Goal: Task Accomplishment & Management: Manage account settings

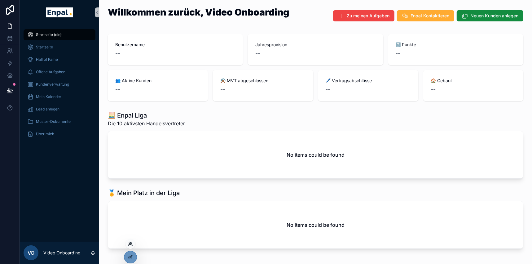
click at [130, 241] on icon at bounding box center [130, 243] width 5 height 5
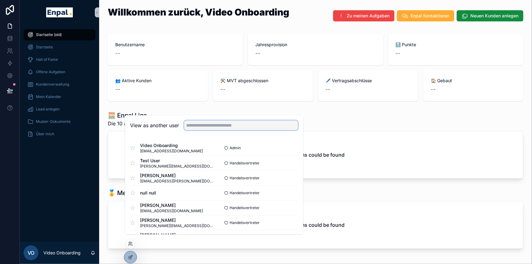
click at [206, 130] on input "text" at bounding box center [241, 125] width 114 height 10
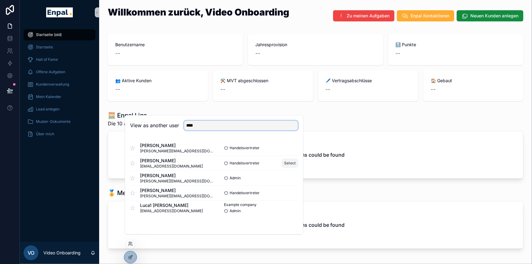
type input "****"
click at [293, 166] on button "Select" at bounding box center [290, 163] width 16 height 9
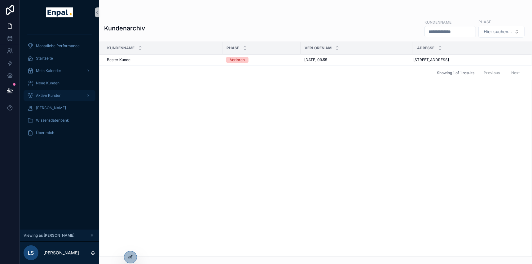
click at [56, 95] on span "Aktive Kunden" at bounding box center [48, 95] width 25 height 5
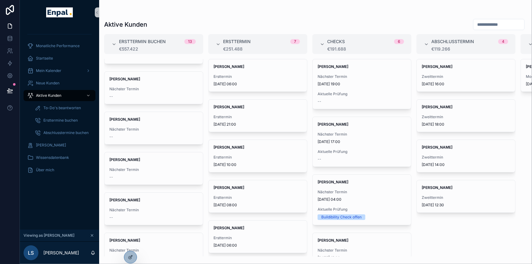
scroll to position [56, 0]
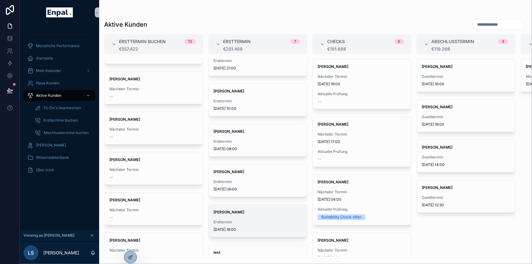
click at [230, 215] on div "Nicole Weiß Ersttermin 1.9.2025 18:00" at bounding box center [257, 220] width 98 height 32
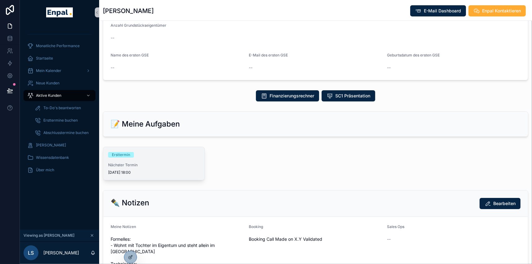
scroll to position [225, 0]
click at [167, 167] on span "Nächster Termin" at bounding box center [153, 164] width 91 height 5
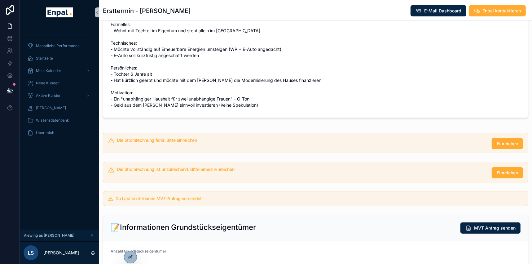
scroll to position [208, 0]
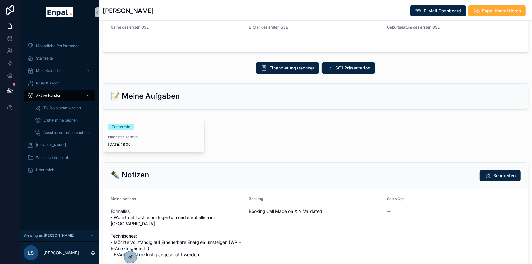
scroll to position [253, 0]
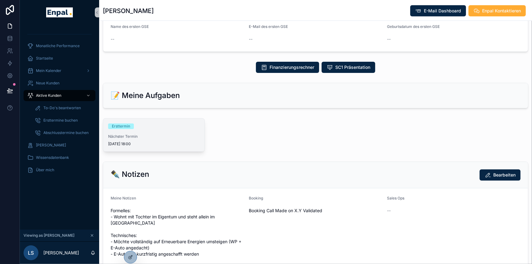
click at [168, 139] on span "Nächster Termin" at bounding box center [153, 136] width 91 height 5
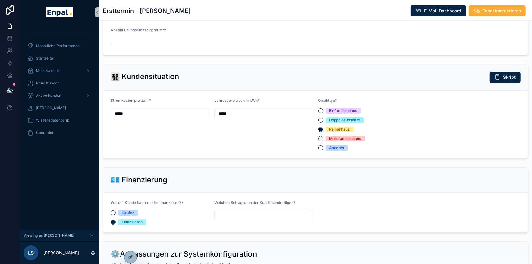
scroll to position [478, 0]
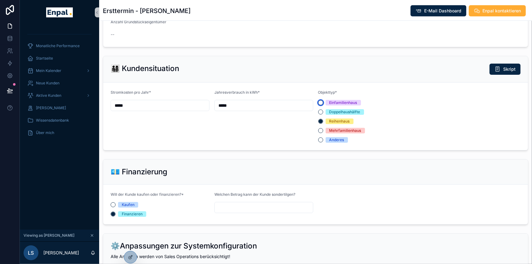
click at [321, 105] on button "Einfamilienhaus" at bounding box center [320, 102] width 5 height 5
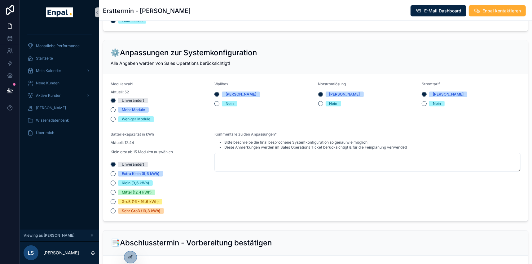
scroll to position [675, 0]
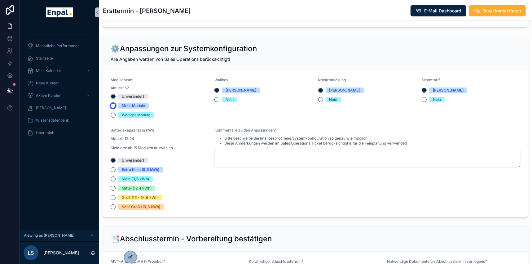
click at [115, 108] on button "Mehr Module" at bounding box center [113, 105] width 5 height 5
click at [112, 99] on button "Unverändert" at bounding box center [113, 96] width 5 height 5
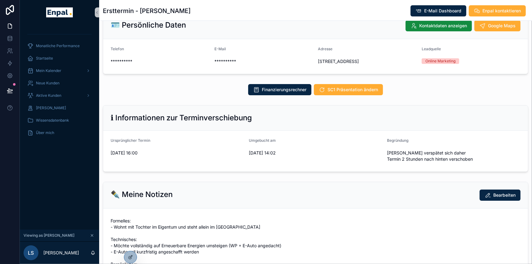
scroll to position [0, 0]
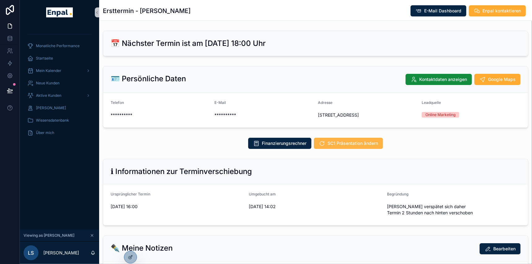
click at [362, 146] on span "SC1 Präsentation ändern" at bounding box center [352, 143] width 50 height 6
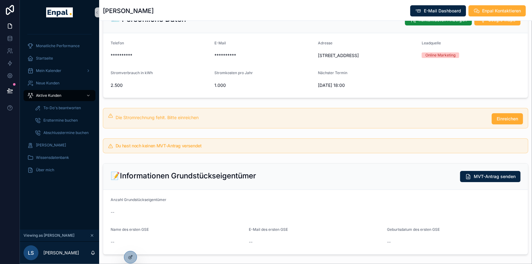
scroll to position [141, 0]
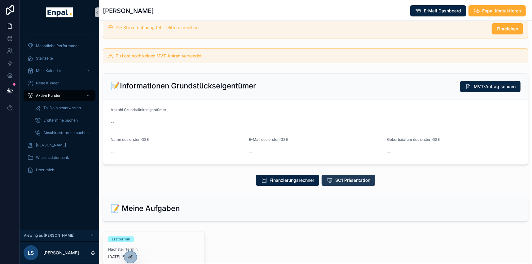
click at [353, 183] on span "SC1 Präsentation" at bounding box center [352, 180] width 35 height 6
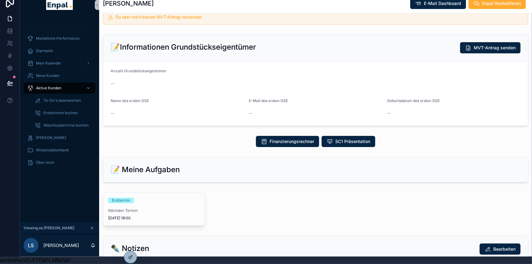
scroll to position [225, 0]
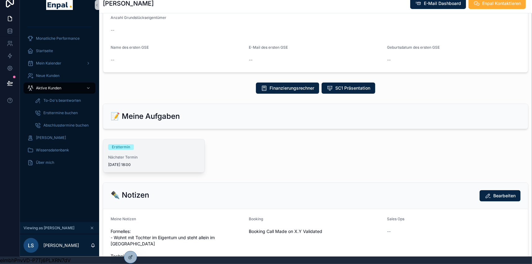
click at [136, 150] on div "Ersttermin" at bounding box center [153, 147] width 91 height 6
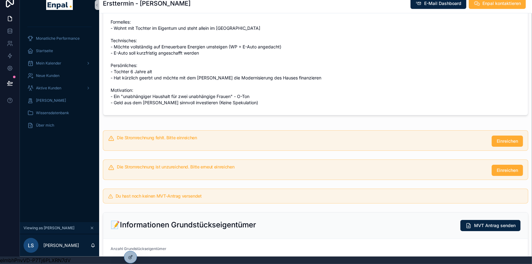
scroll to position [253, 0]
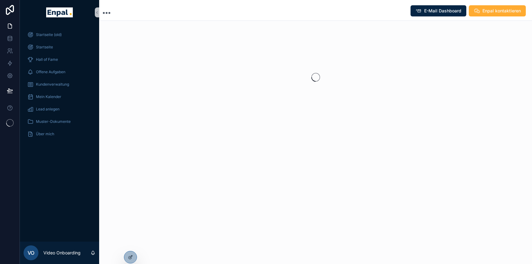
scroll to position [11, 0]
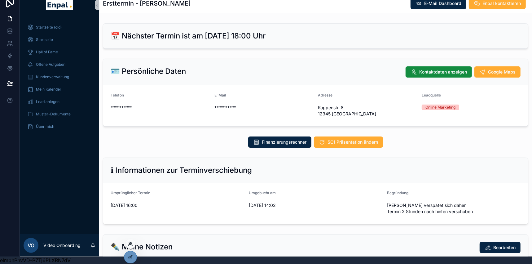
click at [129, 241] on icon at bounding box center [130, 243] width 5 height 5
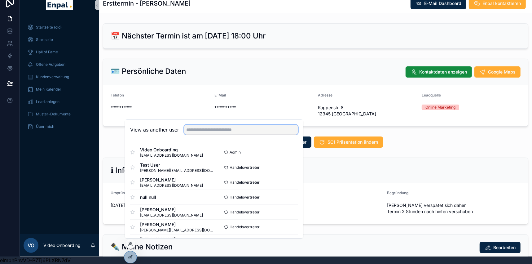
click at [214, 129] on input "text" at bounding box center [241, 129] width 114 height 10
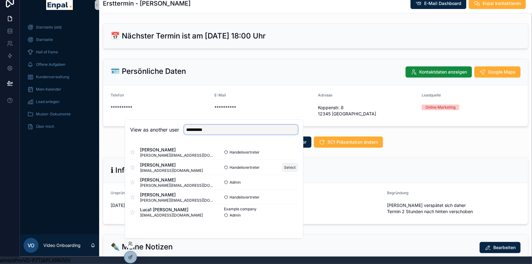
type input "**********"
click at [290, 166] on button "Select" at bounding box center [290, 167] width 16 height 9
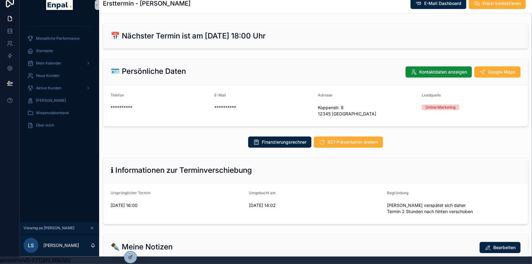
scroll to position [11, 0]
click at [53, 85] on span "Aktive Kunden" at bounding box center [48, 87] width 25 height 5
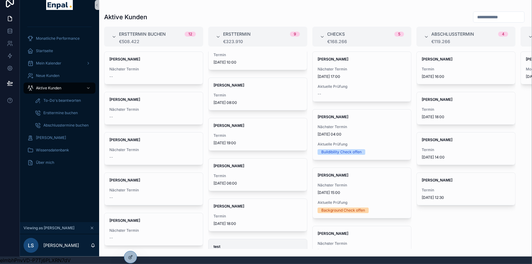
scroll to position [162, 0]
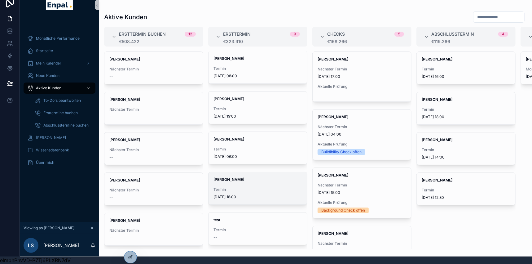
click at [240, 181] on div "Nicole Weiß Termin 1.9.2025 18:00" at bounding box center [257, 188] width 98 height 32
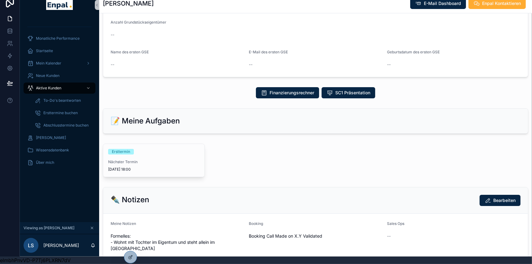
scroll to position [281, 0]
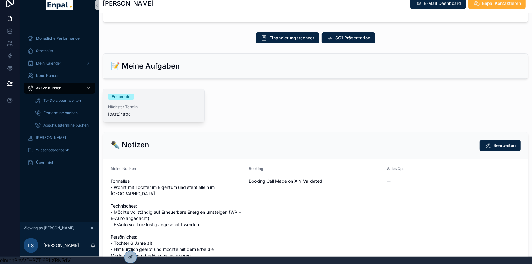
click at [142, 104] on span "Nächster Termin" at bounding box center [153, 106] width 91 height 5
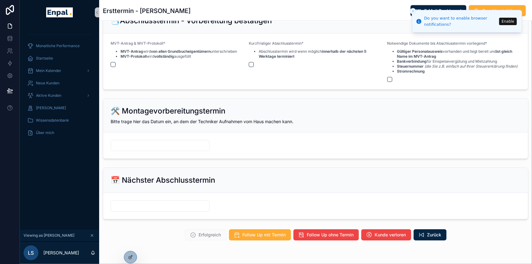
scroll to position [883, 0]
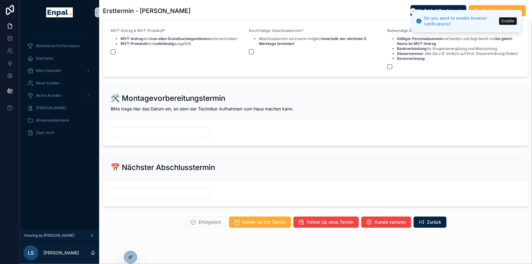
click at [412, 11] on icon "Close toast" at bounding box center [413, 11] width 4 height 4
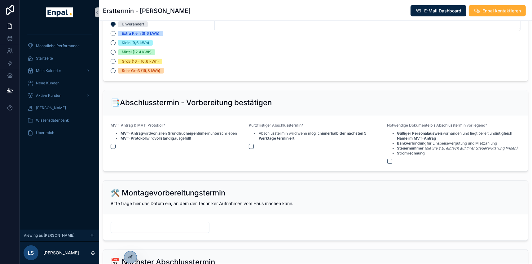
scroll to position [799, 0]
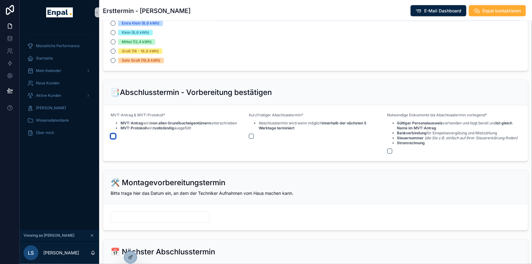
click at [113, 135] on button "scrollable content" at bounding box center [113, 135] width 5 height 5
drag, startPoint x: 252, startPoint y: 136, endPoint x: 291, endPoint y: 140, distance: 39.2
click at [251, 135] on button "scrollable content" at bounding box center [251, 135] width 5 height 5
click at [390, 150] on button "scrollable content" at bounding box center [389, 150] width 5 height 5
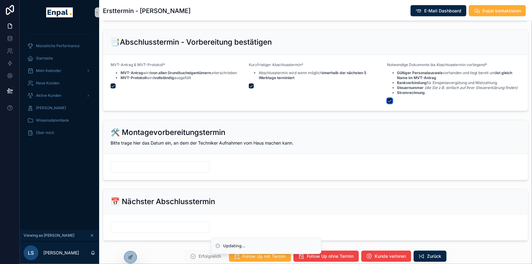
scroll to position [883, 0]
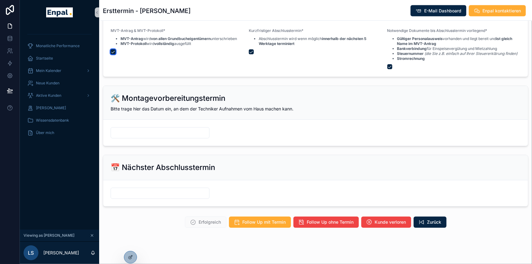
click at [112, 51] on button "scrollable content" at bounding box center [113, 51] width 5 height 5
click at [253, 50] on button "scrollable content" at bounding box center [251, 51] width 5 height 5
click at [391, 65] on button "scrollable content" at bounding box center [389, 66] width 5 height 5
click at [64, 72] on div "Mein Kalender" at bounding box center [59, 71] width 64 height 10
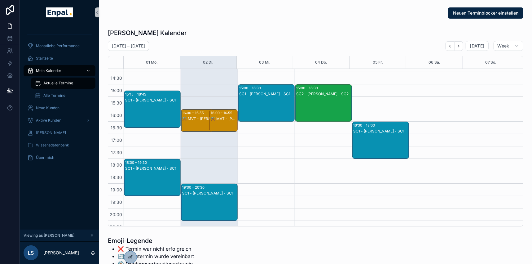
scroll to position [183, 0]
click at [161, 174] on div "SC1 - Nicole Weiß - SC1" at bounding box center [152, 183] width 55 height 36
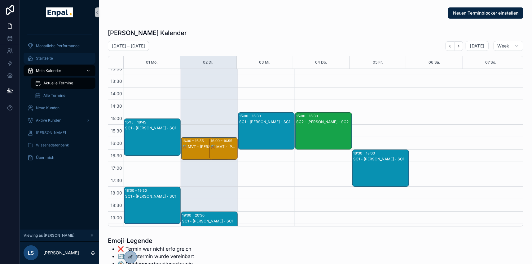
click at [55, 61] on div "Startseite" at bounding box center [59, 58] width 64 height 10
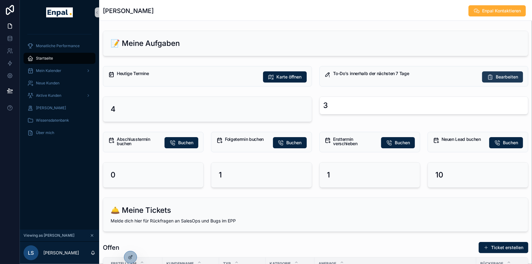
click at [510, 76] on span "Bearbeiten" at bounding box center [506, 77] width 22 height 6
click at [287, 142] on span "Buchen" at bounding box center [293, 142] width 15 height 6
click at [58, 70] on span "Mein Kalender" at bounding box center [48, 70] width 25 height 5
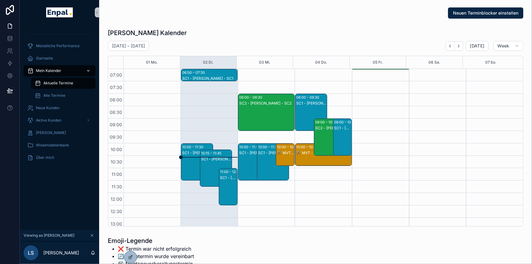
scroll to position [173, 0]
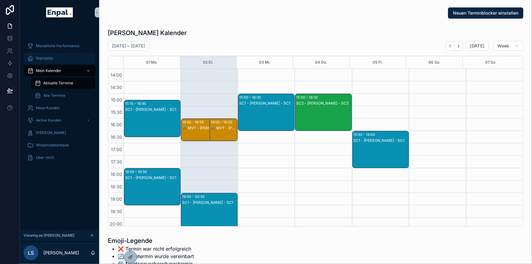
click at [43, 56] on span "Startseite" at bounding box center [44, 58] width 17 height 5
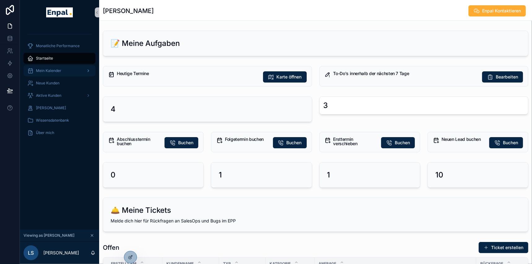
click at [56, 69] on span "Mein Kalender" at bounding box center [48, 70] width 25 height 5
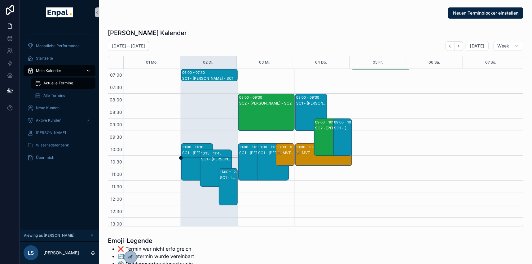
scroll to position [173, 0]
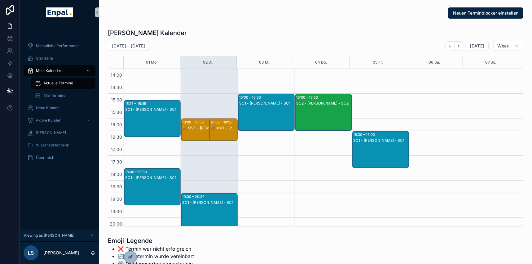
click at [149, 175] on div "SC1 - [PERSON_NAME] - SC1" at bounding box center [152, 177] width 55 height 5
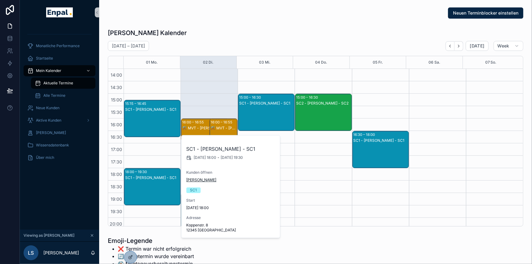
click at [195, 178] on span "[PERSON_NAME]" at bounding box center [201, 179] width 30 height 5
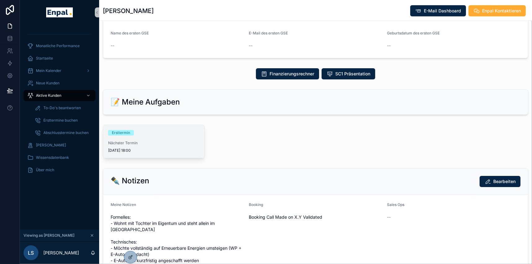
scroll to position [253, 0]
click at [141, 142] on span "Nächster Termin" at bounding box center [153, 142] width 91 height 5
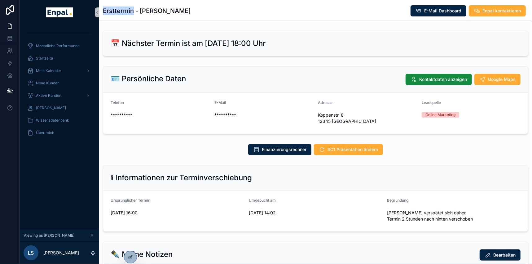
drag, startPoint x: 104, startPoint y: 9, endPoint x: 134, endPoint y: 12, distance: 29.6
click at [134, 12] on h1 "Ersttermin - Nicole Weiß" at bounding box center [147, 11] width 88 height 9
click at [265, 11] on div "Ersttermin - Nicole Weiß E-Mail Dashboard Enpal kontaktieren" at bounding box center [315, 11] width 425 height 12
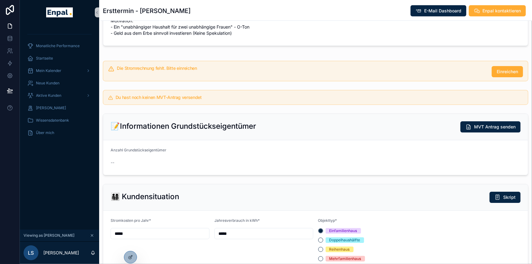
scroll to position [338, 0]
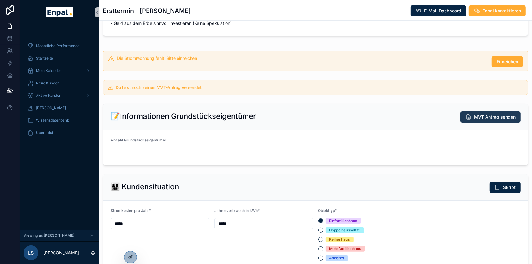
click at [488, 116] on span "MVT Antrag senden" at bounding box center [494, 117] width 41 height 6
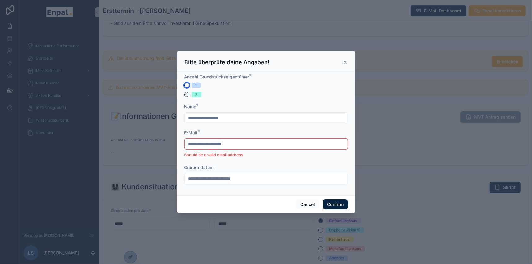
click at [185, 87] on button "1" at bounding box center [186, 85] width 5 height 5
click at [221, 120] on input "text" at bounding box center [266, 117] width 163 height 9
type input "**********"
click at [225, 146] on input "**********" at bounding box center [266, 143] width 163 height 9
click at [344, 63] on icon at bounding box center [345, 62] width 2 height 2
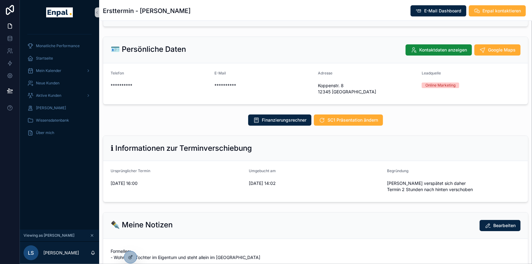
scroll to position [0, 0]
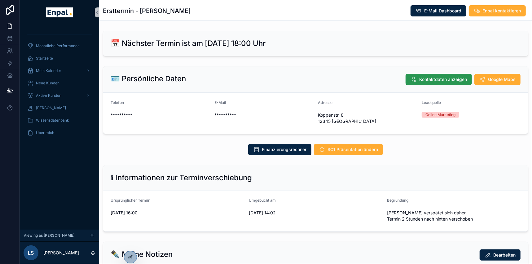
click at [422, 77] on span "Kontaktdaten anzeigen" at bounding box center [443, 79] width 48 height 6
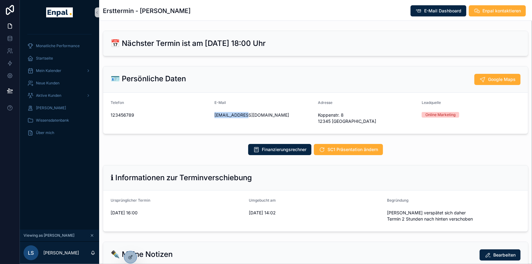
drag, startPoint x: 237, startPoint y: 115, endPoint x: 214, endPoint y: 113, distance: 23.0
click at [214, 113] on span "[EMAIL_ADDRESS][DOMAIN_NAME]" at bounding box center [263, 115] width 99 height 6
copy span "[EMAIL_ADDRESS][DOMAIN_NAME]"
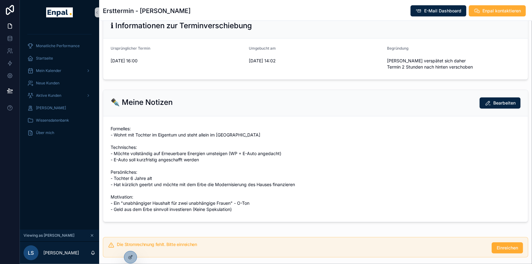
scroll to position [225, 0]
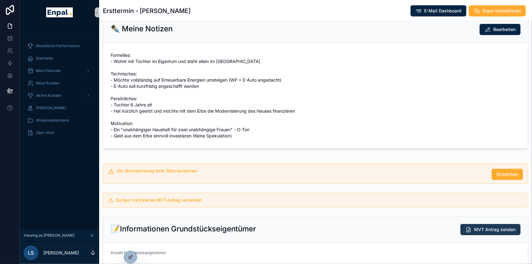
click at [499, 229] on span "MVT Antrag senden" at bounding box center [494, 229] width 41 height 6
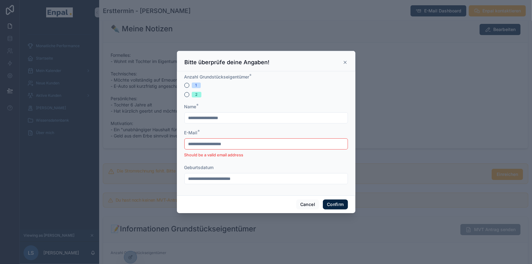
click at [184, 84] on div "Anzahl Grundstückseigentümer * 1 2" at bounding box center [265, 86] width 163 height 24
click at [185, 87] on button "1" at bounding box center [186, 85] width 5 height 5
click at [206, 120] on input "text" at bounding box center [266, 117] width 163 height 9
type input "**********"
click at [206, 143] on input "**********" at bounding box center [266, 143] width 163 height 9
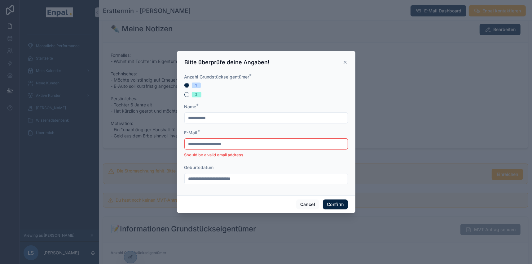
paste input "**********"
type input "**********"
click at [213, 177] on input "text" at bounding box center [266, 178] width 163 height 9
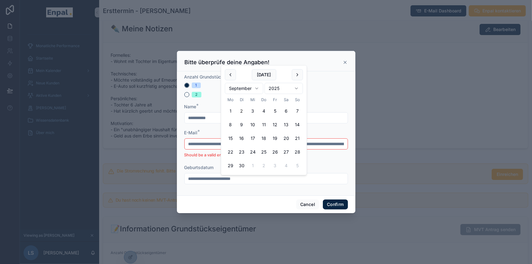
click at [205, 140] on div "**********" at bounding box center [265, 143] width 163 height 28
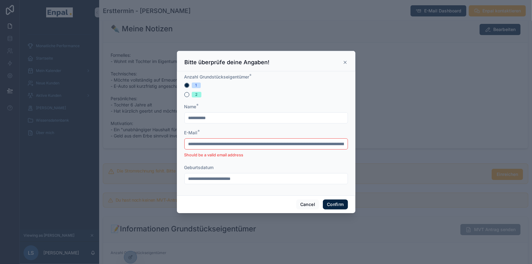
click at [206, 144] on input "**********" at bounding box center [266, 143] width 163 height 9
click at [309, 204] on button "Cancel" at bounding box center [307, 204] width 23 height 10
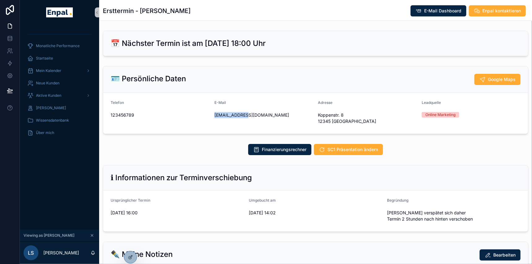
drag, startPoint x: 244, startPoint y: 114, endPoint x: 212, endPoint y: 116, distance: 31.9
click at [212, 116] on form "Telefon 123456789 E-Mail test@enpal.de Adresse Koppenstr. 8 12345 Berlin Leadqu…" at bounding box center [315, 113] width 425 height 41
copy span "[EMAIL_ADDRESS][DOMAIN_NAME]"
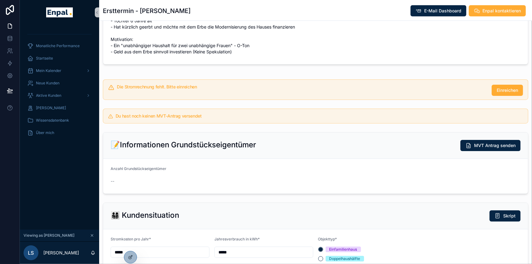
scroll to position [310, 0]
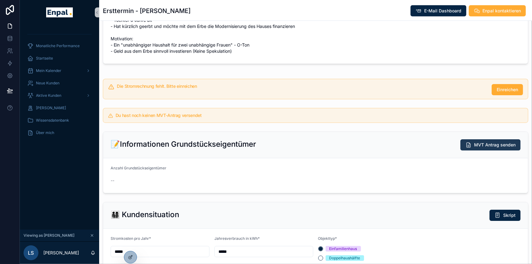
click at [505, 142] on span "MVT Antrag senden" at bounding box center [494, 145] width 41 height 6
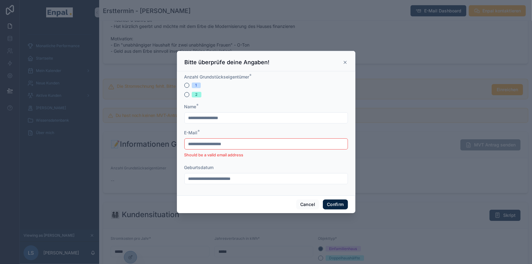
click at [345, 64] on icon at bounding box center [344, 62] width 5 height 5
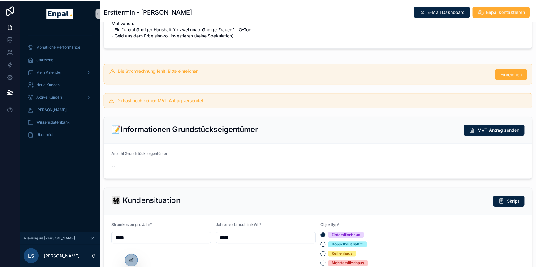
scroll to position [394, 0]
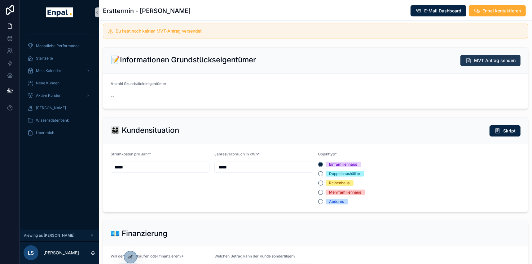
click at [496, 60] on span "MVT Antrag senden" at bounding box center [494, 60] width 41 height 6
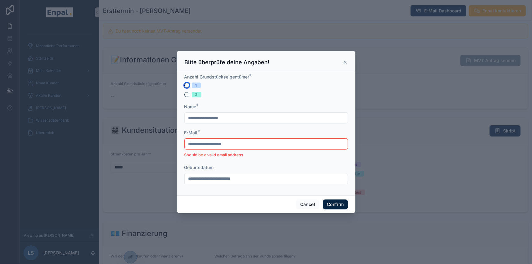
click at [184, 88] on button "1" at bounding box center [186, 85] width 5 height 5
click at [198, 118] on input "text" at bounding box center [266, 117] width 163 height 9
type input "**********"
click at [221, 147] on input "**********" at bounding box center [266, 143] width 163 height 9
paste input "**********"
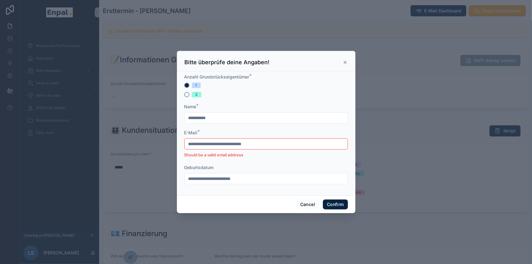
drag, startPoint x: 223, startPoint y: 146, endPoint x: 177, endPoint y: 146, distance: 45.2
click at [180, 146] on div "**********" at bounding box center [266, 133] width 178 height 124
paste input "text"
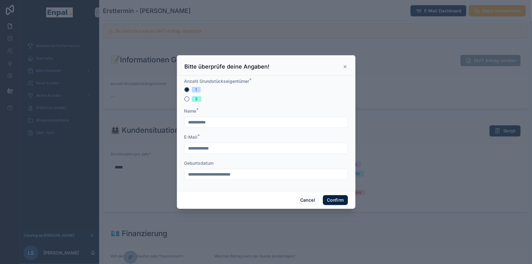
type input "**********"
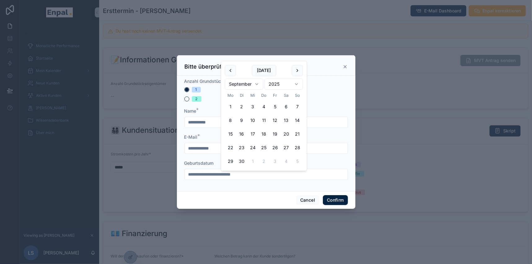
click at [227, 177] on input "text" at bounding box center [266, 174] width 163 height 9
click at [286, 84] on html "Monatliche Performance Startseite Mein Kalender Neue Kunden Aktive Kunden Verlo…" at bounding box center [266, 135] width 532 height 271
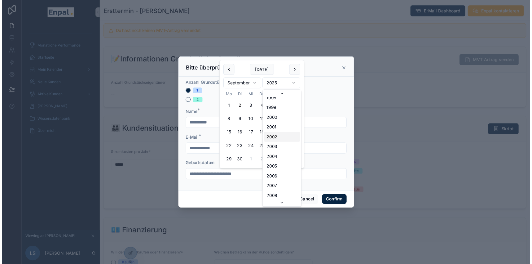
scroll to position [864, 0]
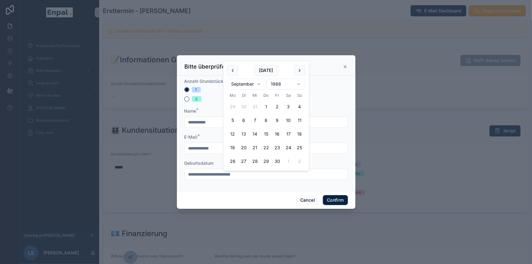
click at [243, 135] on button "13" at bounding box center [243, 134] width 11 height 11
type input "*********"
click at [224, 190] on div "**********" at bounding box center [266, 133] width 178 height 115
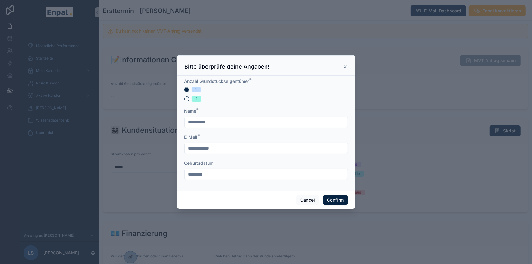
drag, startPoint x: 194, startPoint y: 150, endPoint x: 173, endPoint y: 150, distance: 21.1
click at [173, 150] on div "**********" at bounding box center [266, 132] width 532 height 264
drag, startPoint x: 224, startPoint y: 146, endPoint x: 175, endPoint y: 151, distance: 49.5
click at [177, 151] on div "**********" at bounding box center [266, 133] width 178 height 115
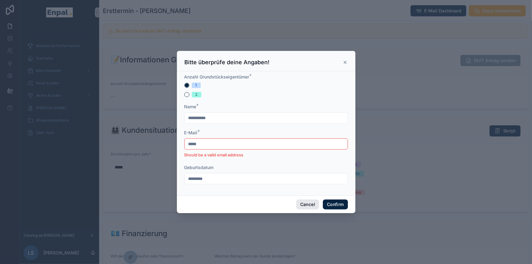
type input "*****"
click at [296, 205] on button "Cancel" at bounding box center [307, 204] width 23 height 10
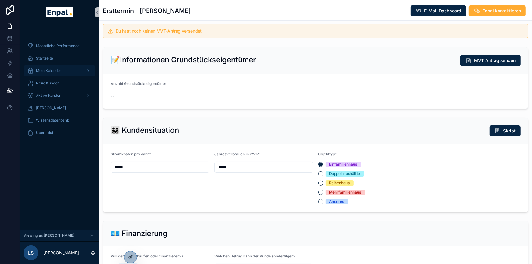
click at [53, 68] on span "Mein Kalender" at bounding box center [48, 70] width 25 height 5
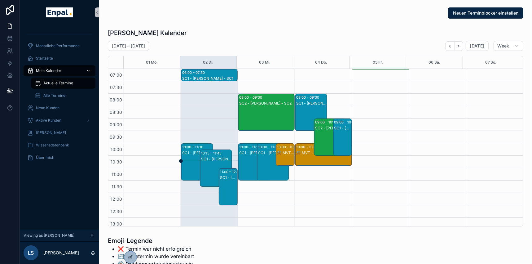
scroll to position [173, 0]
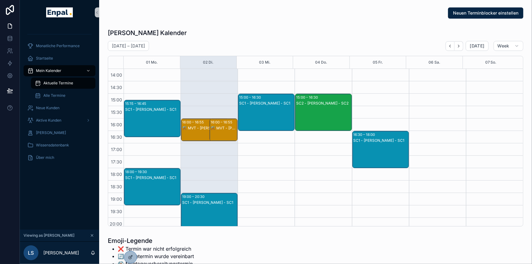
click at [148, 177] on div "SC1 - [PERSON_NAME] - SC1" at bounding box center [152, 177] width 55 height 5
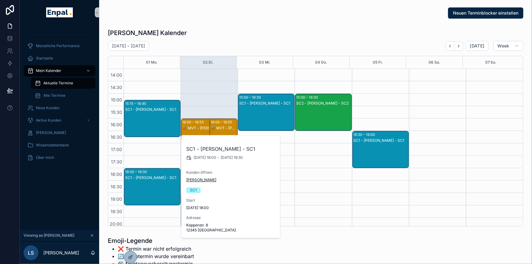
click at [198, 180] on span "[PERSON_NAME]" at bounding box center [201, 179] width 30 height 5
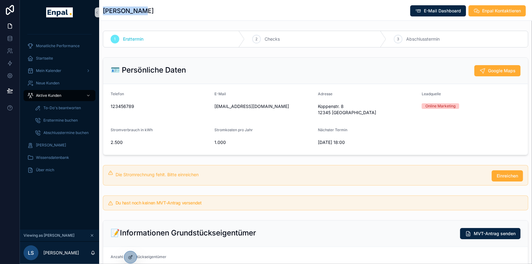
drag, startPoint x: 142, startPoint y: 10, endPoint x: 100, endPoint y: 7, distance: 41.9
click at [100, 7] on div "Nicole Weiß E-Mail Dashboard Enpal Kontaktieren" at bounding box center [315, 10] width 433 height 21
click at [160, 12] on div "Nicole Weiß E-Mail Dashboard Enpal Kontaktieren" at bounding box center [315, 11] width 425 height 12
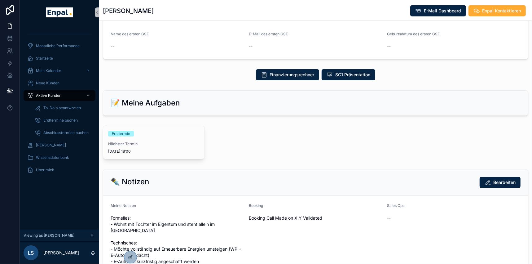
scroll to position [253, 0]
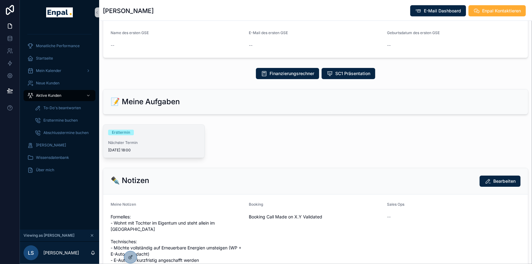
click at [135, 137] on div "Ersttermin Nächster Termin 1.9.2025 18:00" at bounding box center [153, 140] width 101 height 33
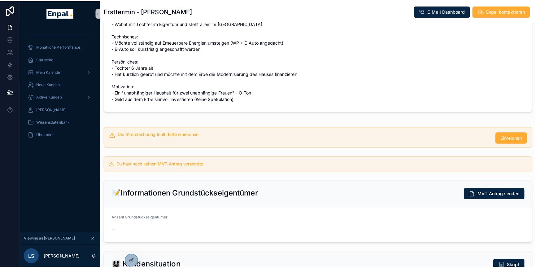
scroll to position [281, 0]
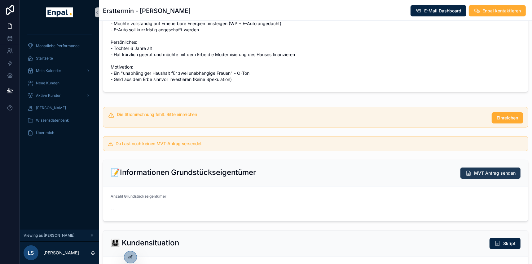
click at [480, 170] on span "MVT Antrag senden" at bounding box center [494, 173] width 41 height 6
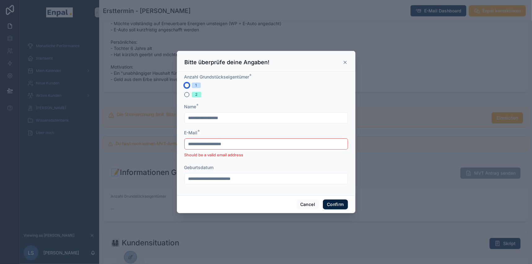
click at [184, 87] on button "1" at bounding box center [186, 85] width 5 height 5
click at [184, 97] on button "2" at bounding box center [186, 94] width 5 height 5
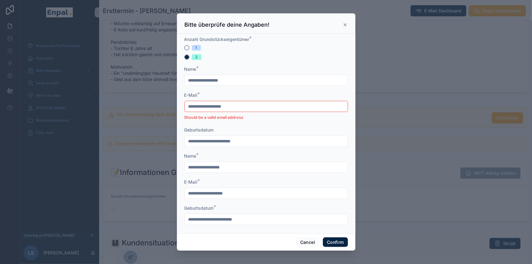
click at [199, 107] on input "**********" at bounding box center [266, 106] width 163 height 9
click at [240, 168] on input "text" at bounding box center [266, 167] width 163 height 9
click at [215, 195] on input "text" at bounding box center [266, 193] width 163 height 9
click at [185, 47] on button "1" at bounding box center [186, 47] width 5 height 5
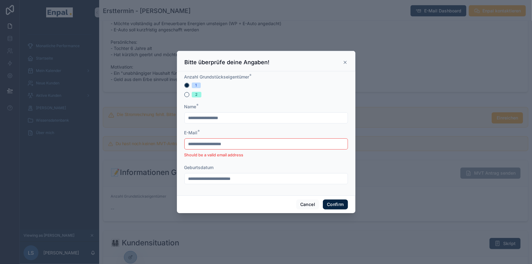
click at [218, 120] on input "text" at bounding box center [266, 117] width 163 height 9
type input "**********"
click at [206, 147] on input "**********" at bounding box center [266, 143] width 163 height 9
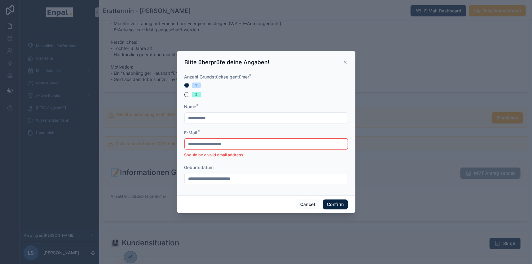
click at [206, 147] on input "**********" at bounding box center [266, 143] width 163 height 9
click at [213, 148] on input "text" at bounding box center [266, 143] width 163 height 9
click at [217, 146] on input "**********" at bounding box center [266, 143] width 163 height 9
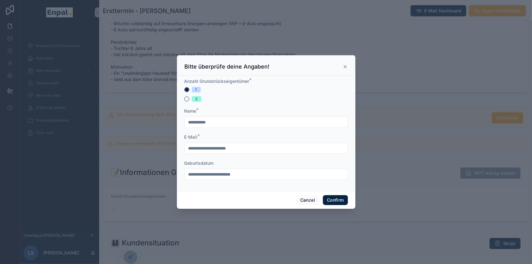
type input "**********"
click at [220, 176] on input "text" at bounding box center [266, 174] width 163 height 9
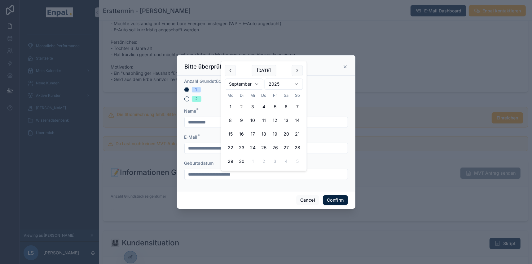
click at [287, 85] on html "Monatliche Performance Startseite Mein Kalender Neue Kunden Aktive Kunden Verlo…" at bounding box center [266, 135] width 532 height 271
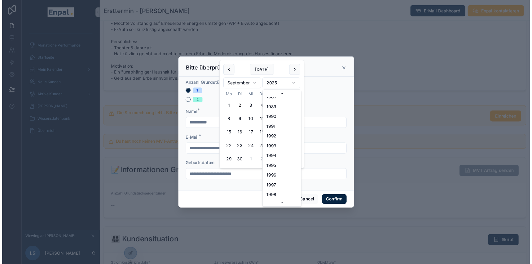
scroll to position [826, 0]
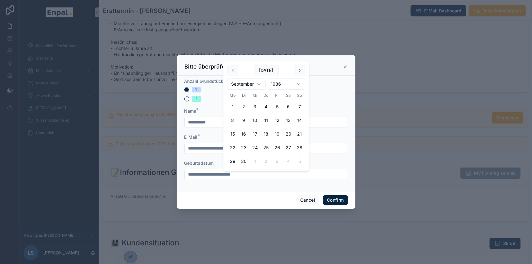
click at [258, 132] on button "17" at bounding box center [254, 134] width 11 height 11
type input "*********"
click at [220, 194] on div "Cancel Confirm" at bounding box center [266, 200] width 178 height 18
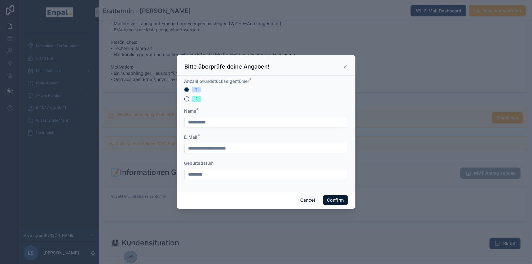
click at [334, 203] on button "Confirm" at bounding box center [335, 200] width 25 height 10
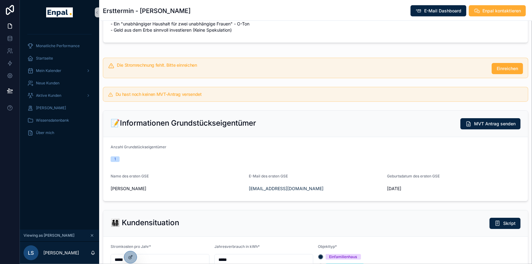
scroll to position [310, 0]
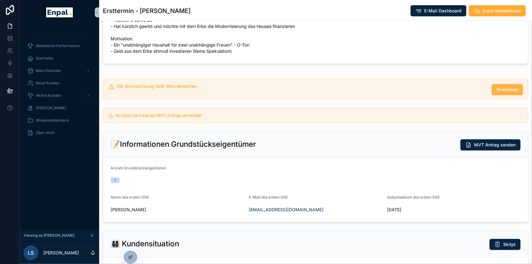
click at [503, 86] on span "Einreichen" at bounding box center [506, 89] width 21 height 6
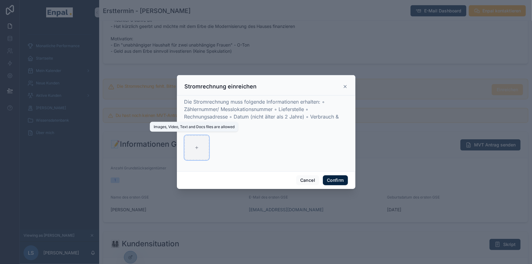
click at [196, 147] on div at bounding box center [196, 147] width 25 height 25
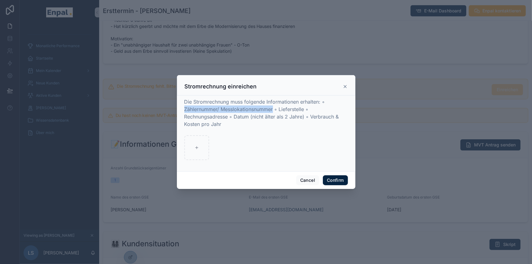
drag, startPoint x: 183, startPoint y: 111, endPoint x: 272, endPoint y: 112, distance: 89.2
click at [272, 112] on span "Die Stromrechnung muss folgende Informationen erhalten: ◦ Zählernummer/ Messlok…" at bounding box center [261, 112] width 155 height 28
click at [281, 112] on span "Die Stromrechnung muss folgende Informationen erhalten: ◦ Zählernummer/ Messlok…" at bounding box center [261, 112] width 155 height 28
click at [336, 180] on button "Confirm" at bounding box center [335, 180] width 25 height 10
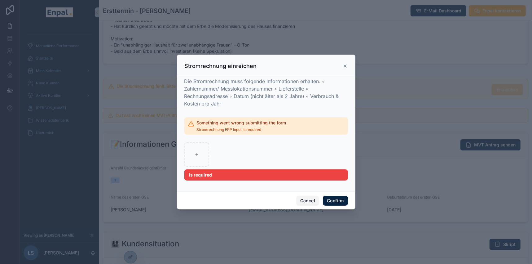
click at [306, 198] on button "Cancel" at bounding box center [307, 200] width 23 height 10
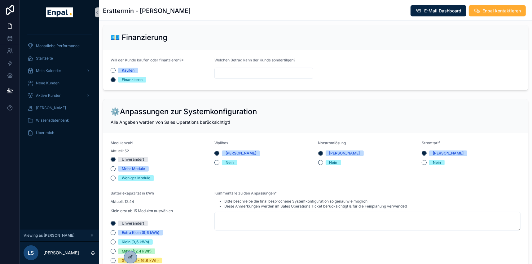
scroll to position [619, 0]
click at [114, 69] on button "Kaufen" at bounding box center [113, 69] width 5 height 5
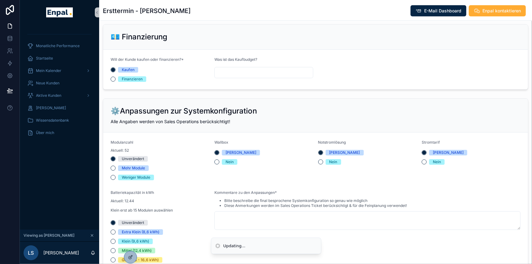
click at [223, 71] on input "scrollable content" at bounding box center [264, 72] width 98 height 9
click at [252, 71] on input "scrollable content" at bounding box center [264, 72] width 98 height 9
type input "*******"
click at [349, 53] on form "Will der Kunde kaufen oder finanzieren?* Kaufen Finanzieren Was ist das Kaufbud…" at bounding box center [315, 70] width 425 height 40
click at [138, 77] on div "Finanzieren" at bounding box center [132, 79] width 21 height 6
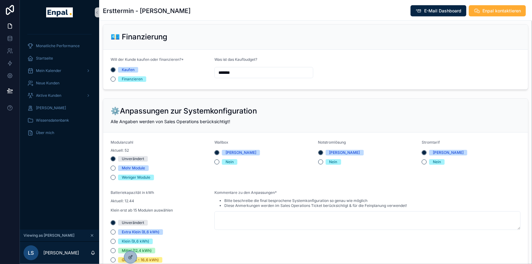
click at [116, 77] on button "Finanzieren" at bounding box center [113, 78] width 5 height 5
click at [124, 69] on div "Kaufen" at bounding box center [128, 70] width 13 height 6
click at [116, 69] on button "Kaufen" at bounding box center [113, 69] width 5 height 5
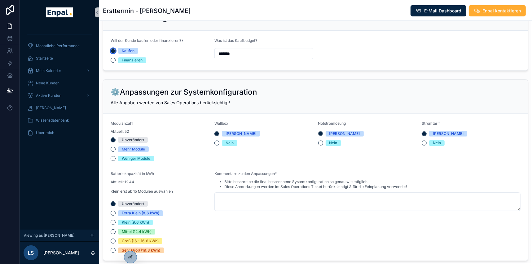
scroll to position [675, 0]
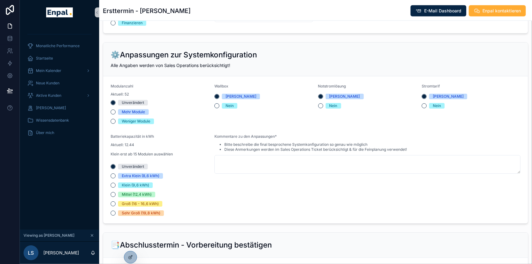
click at [129, 120] on div "Weniger Module" at bounding box center [136, 121] width 28 height 6
click at [116, 120] on button "Weniger Module" at bounding box center [113, 121] width 5 height 5
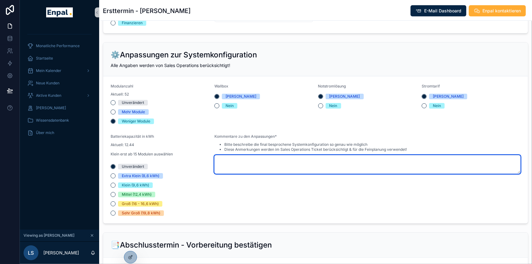
click at [236, 164] on textarea "scrollable content" at bounding box center [367, 164] width 306 height 19
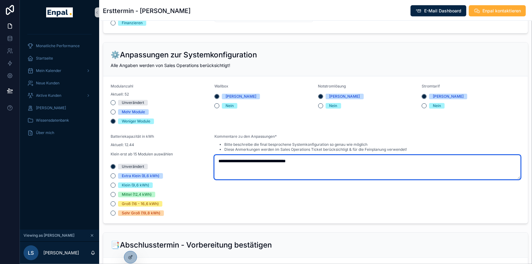
click at [224, 158] on textarea "**********" at bounding box center [367, 167] width 306 height 24
click at [320, 161] on textarea "**********" at bounding box center [367, 167] width 306 height 24
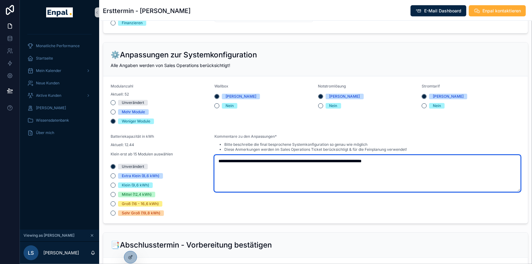
click at [341, 159] on textarea "**********" at bounding box center [367, 173] width 306 height 37
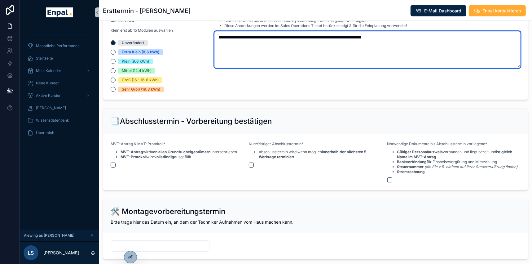
scroll to position [816, 0]
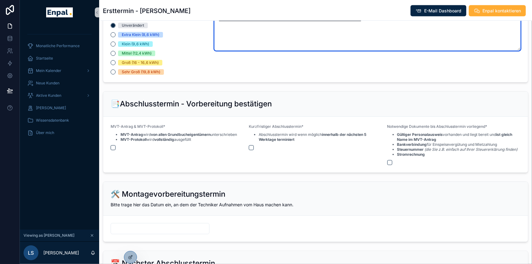
type textarea "**********"
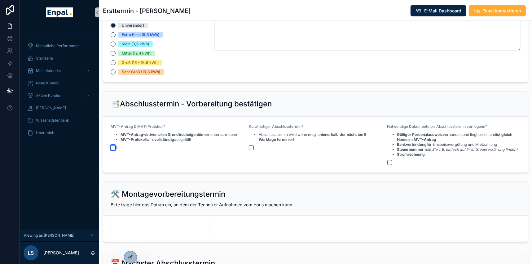
click at [113, 146] on button "scrollable content" at bounding box center [113, 147] width 5 height 5
click at [253, 146] on button "scrollable content" at bounding box center [251, 147] width 5 height 5
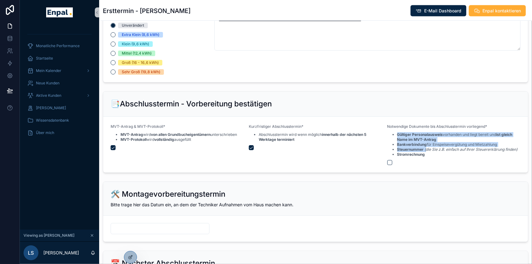
drag, startPoint x: 426, startPoint y: 148, endPoint x: 395, endPoint y: 135, distance: 33.7
click at [395, 135] on ul "Gültiger Personalausweis vorhanden und liegt bereit und ist gleich Name im MVT-…" at bounding box center [453, 144] width 133 height 25
click at [390, 137] on ul "Gültiger Personalausweis vorhanden und liegt bereit und ist gleich Name im MVT-…" at bounding box center [453, 144] width 133 height 25
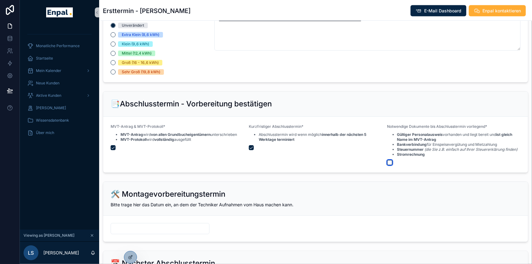
click at [389, 160] on button "scrollable content" at bounding box center [389, 162] width 5 height 5
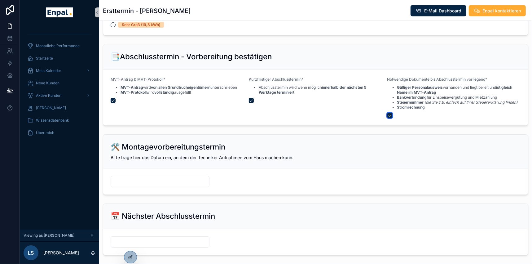
scroll to position [873, 0]
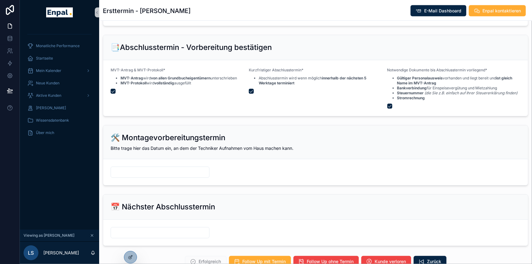
click at [144, 170] on input "scrollable content" at bounding box center [160, 172] width 98 height 9
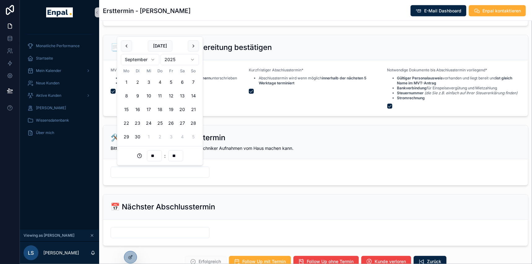
click at [159, 82] on button "4" at bounding box center [159, 81] width 11 height 11
click at [135, 171] on input "**********" at bounding box center [160, 172] width 98 height 9
click at [136, 172] on input "**********" at bounding box center [160, 172] width 98 height 9
click at [141, 171] on input "**********" at bounding box center [160, 172] width 98 height 9
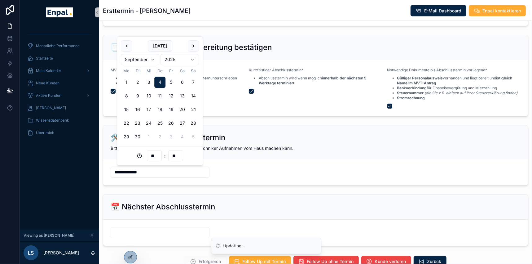
drag, startPoint x: 229, startPoint y: 167, endPoint x: 196, endPoint y: 170, distance: 33.0
click at [228, 166] on form "**********" at bounding box center [315, 172] width 425 height 26
click at [136, 168] on input "**********" at bounding box center [160, 172] width 98 height 9
click at [151, 156] on input "**" at bounding box center [154, 155] width 14 height 9
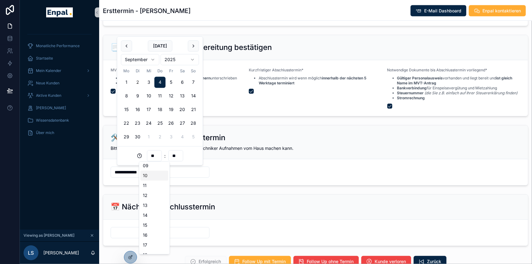
click at [148, 176] on div "10" at bounding box center [154, 175] width 28 height 10
type input "**********"
type input "**"
click at [223, 167] on form "**********" at bounding box center [315, 172] width 425 height 26
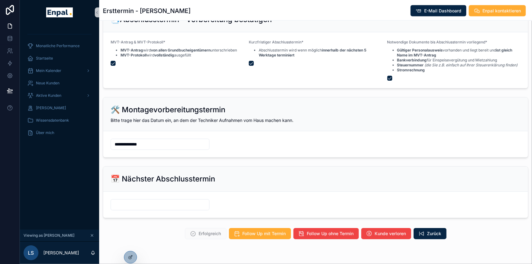
scroll to position [901, 0]
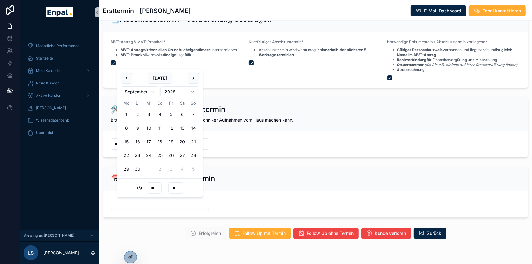
click at [152, 200] on input "scrollable content" at bounding box center [160, 204] width 98 height 9
click at [139, 126] on button "9" at bounding box center [137, 127] width 11 height 11
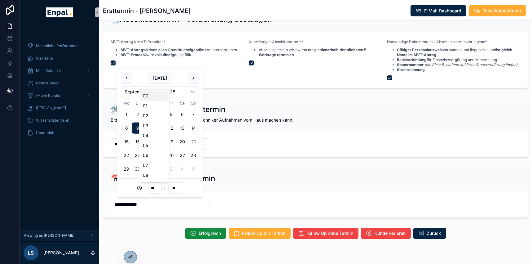
click at [154, 190] on input "**" at bounding box center [154, 187] width 14 height 9
click at [146, 140] on div "13" at bounding box center [154, 140] width 28 height 10
type input "**********"
type input "**"
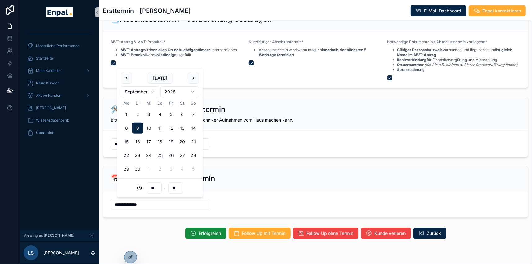
click at [251, 177] on div "📅 Nächster Abschlusstermin" at bounding box center [316, 178] width 410 height 10
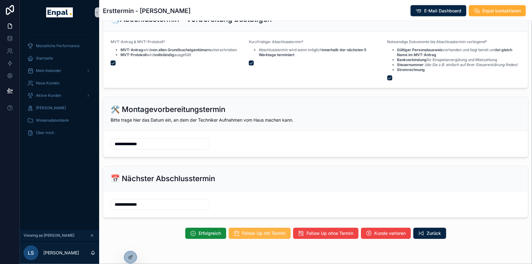
click at [265, 232] on span "Follow Up mit Termin" at bounding box center [263, 233] width 43 height 6
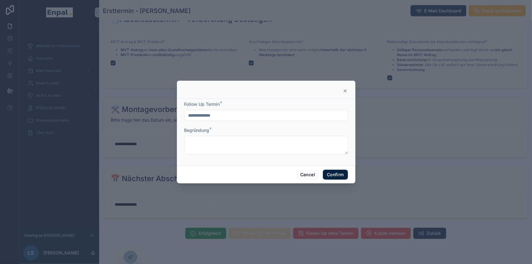
click at [213, 118] on input "**********" at bounding box center [266, 115] width 163 height 9
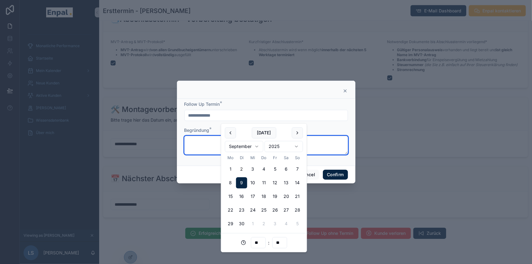
click at [205, 142] on textarea at bounding box center [265, 145] width 163 height 19
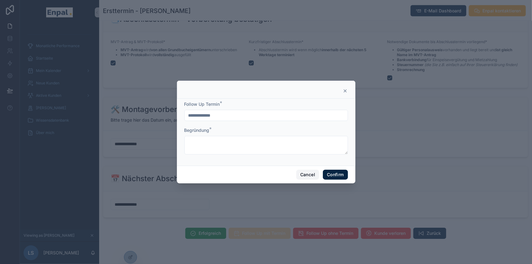
click at [304, 175] on button "Cancel" at bounding box center [307, 174] width 23 height 10
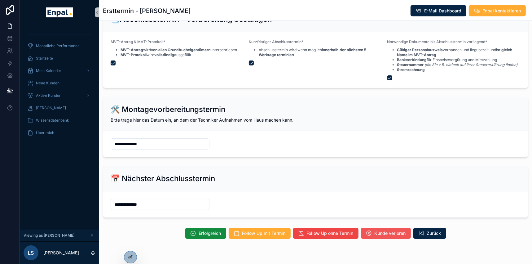
click at [381, 233] on span "Kunde verloren" at bounding box center [389, 233] width 31 height 6
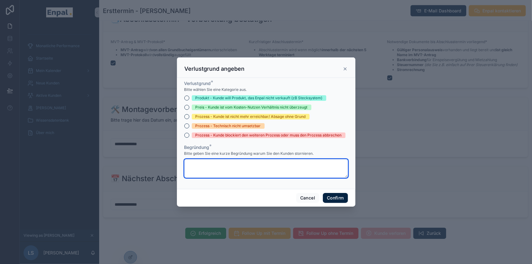
click at [278, 170] on textarea at bounding box center [265, 168] width 163 height 19
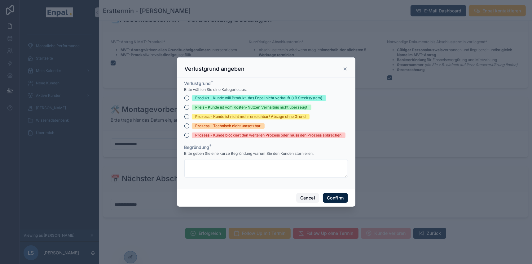
click at [308, 197] on button "Cancel" at bounding box center [307, 198] width 23 height 10
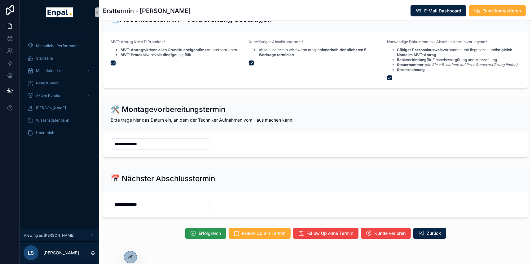
click at [207, 230] on span "Erfolgreich" at bounding box center [210, 233] width 22 height 6
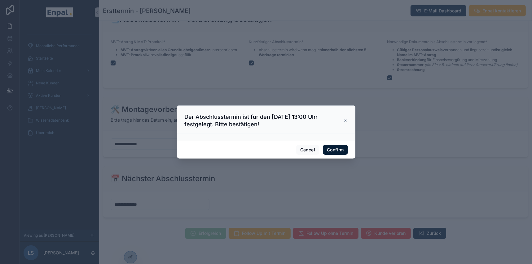
click at [329, 151] on button "Confirm" at bounding box center [335, 150] width 25 height 10
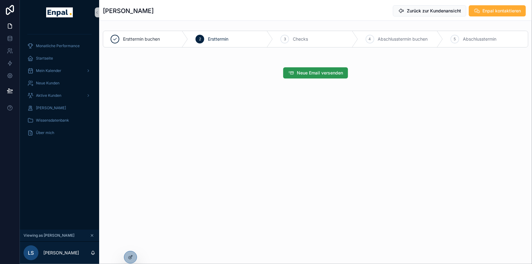
click at [323, 72] on span "Neue Email versenden" at bounding box center [320, 73] width 46 height 6
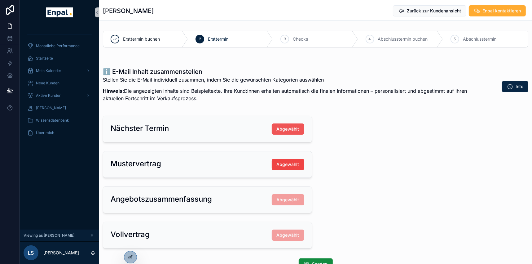
click at [300, 128] on button "Abgewählt" at bounding box center [288, 128] width 33 height 11
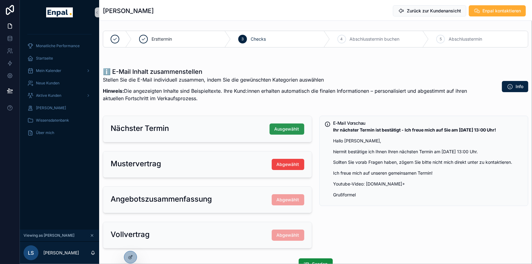
click at [298, 125] on button "Ausgewählt" at bounding box center [286, 128] width 35 height 11
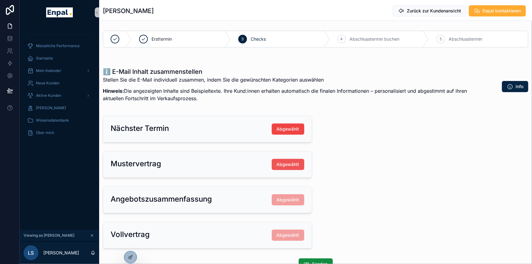
click at [281, 160] on button "Abgewählt" at bounding box center [288, 164] width 33 height 11
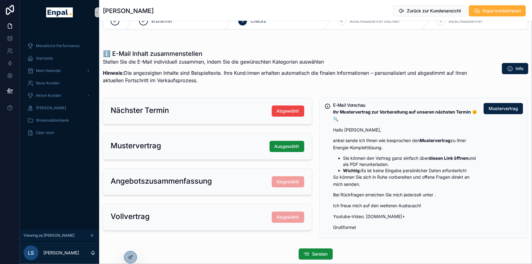
scroll to position [28, 0]
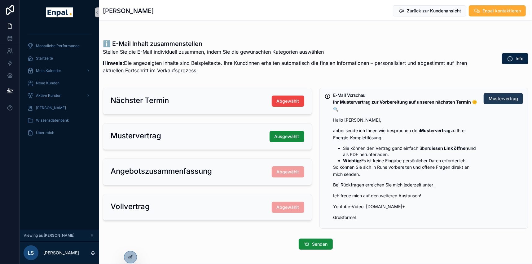
click at [509, 99] on span "Mustervertrag" at bounding box center [502, 98] width 29 height 6
click at [291, 98] on span "Abgewählt" at bounding box center [288, 101] width 23 height 6
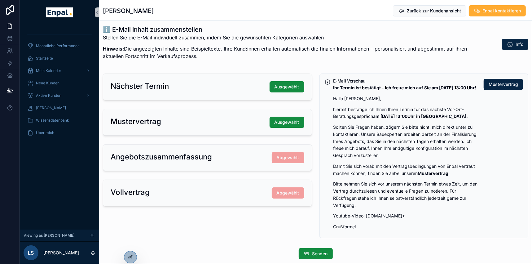
scroll to position [56, 0]
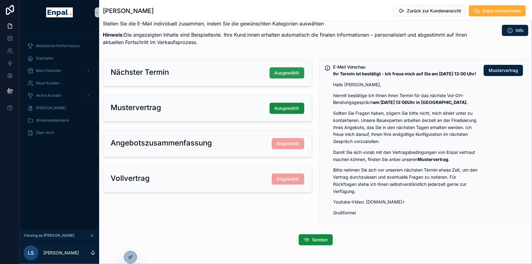
click at [278, 71] on span "Ausgewählt" at bounding box center [286, 73] width 25 height 6
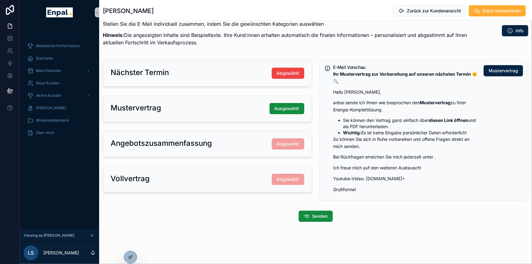
scroll to position [51, 0]
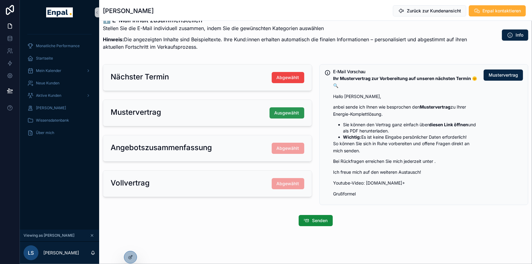
click at [287, 110] on span "Ausgewählt" at bounding box center [286, 113] width 25 height 6
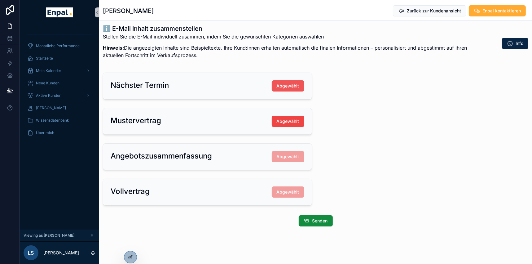
click at [289, 88] on span "Abgewählt" at bounding box center [288, 86] width 23 height 6
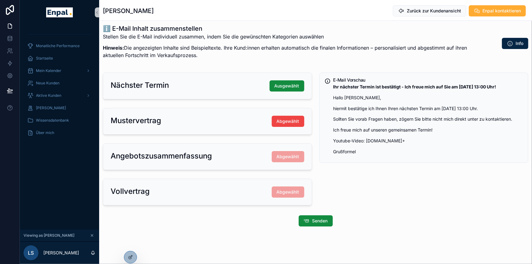
click at [176, 203] on div "Vollvertrag Abgewählt" at bounding box center [207, 192] width 208 height 26
click at [180, 223] on div "Senden" at bounding box center [315, 220] width 425 height 11
click at [56, 90] on div "Aktive Kunden" at bounding box center [59, 95] width 64 height 10
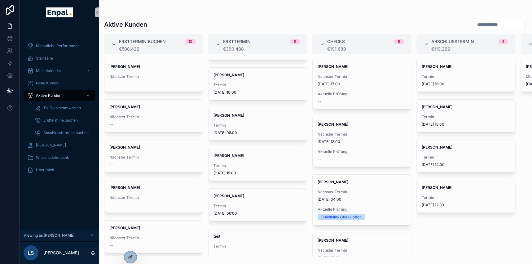
scroll to position [121, 0]
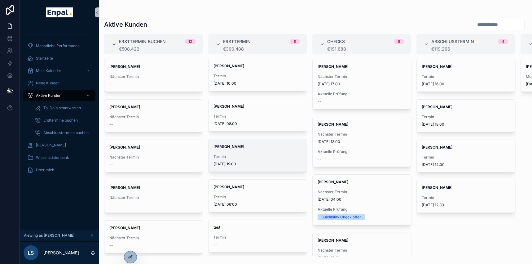
click at [240, 145] on strong "[PERSON_NAME]" at bounding box center [228, 146] width 31 height 5
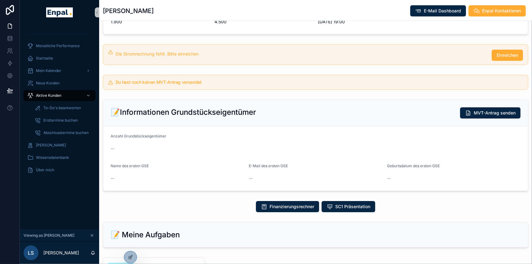
scroll to position [261, 0]
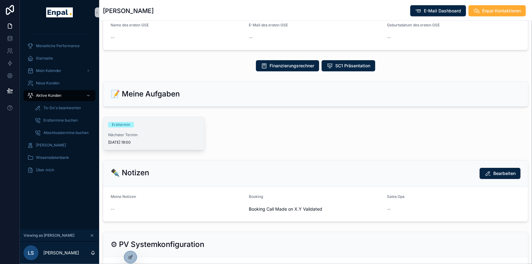
click at [158, 125] on div "Ersttermin" at bounding box center [153, 125] width 91 height 6
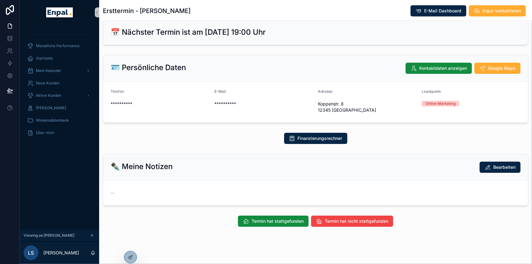
scroll to position [11, 0]
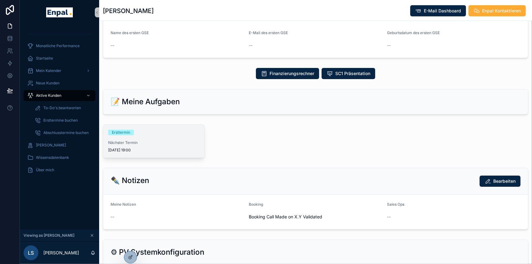
click at [135, 137] on div "Ersttermin Nächster Termin 2.9.2025 19:00" at bounding box center [153, 140] width 101 height 33
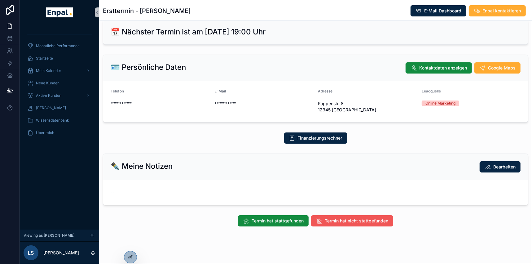
click at [351, 217] on span "Termin hat nicht stattgefunden" at bounding box center [356, 220] width 63 height 6
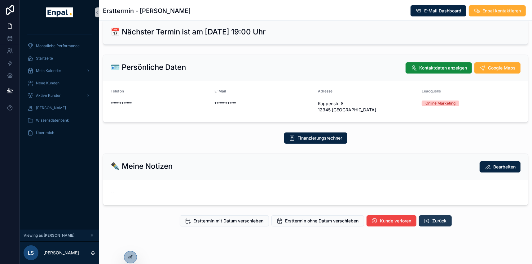
click at [446, 219] on span "Zurück" at bounding box center [439, 220] width 14 height 6
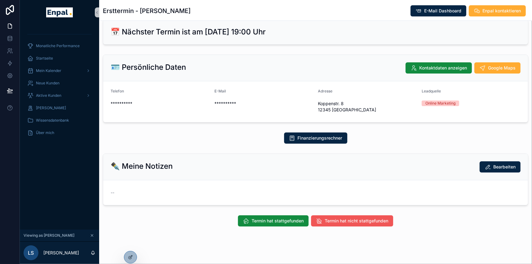
click at [338, 217] on button "Termin hat nicht stattgefunden" at bounding box center [352, 220] width 82 height 11
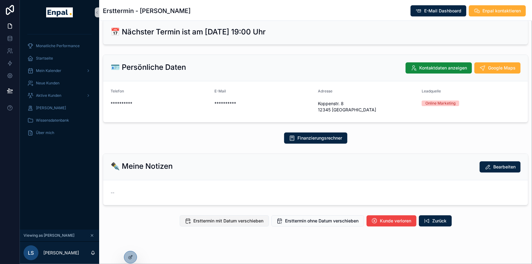
click at [232, 220] on span "Ersttermin mit Datum verschieben" at bounding box center [229, 220] width 70 height 6
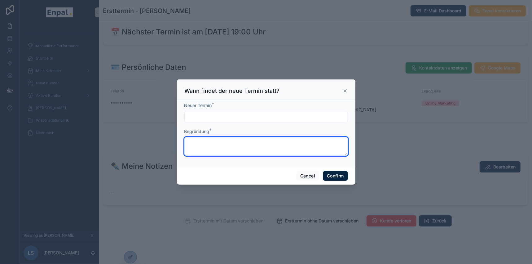
click at [239, 146] on textarea at bounding box center [265, 146] width 163 height 19
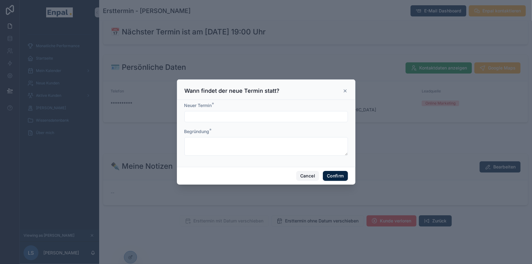
click at [299, 178] on button "Cancel" at bounding box center [307, 176] width 23 height 10
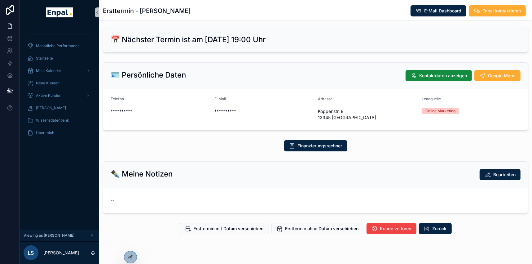
scroll to position [0, 0]
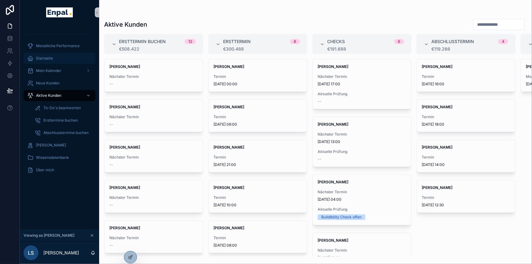
click at [51, 59] on span "Startseite" at bounding box center [44, 58] width 17 height 5
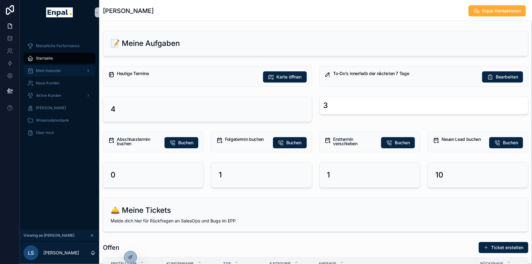
click at [56, 70] on span "Mein Kalender" at bounding box center [48, 70] width 25 height 5
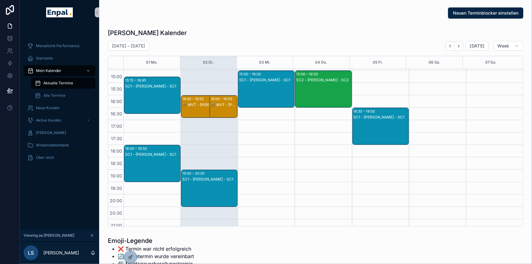
scroll to position [183, 0]
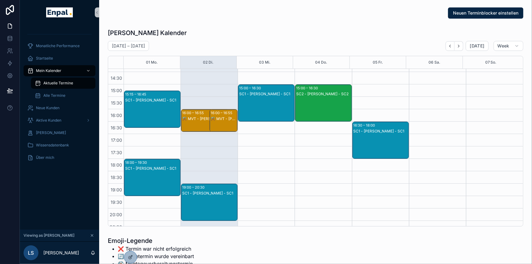
click at [213, 190] on div "SC1 - [PERSON_NAME] - SC1" at bounding box center [209, 192] width 55 height 5
click at [255, 193] on span "[PERSON_NAME]" at bounding box center [258, 195] width 30 height 5
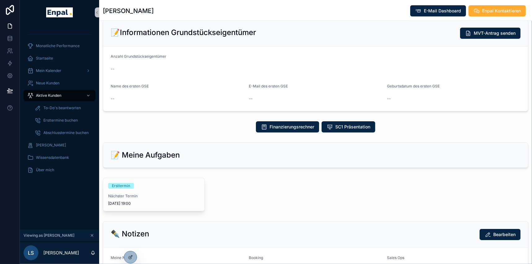
scroll to position [225, 0]
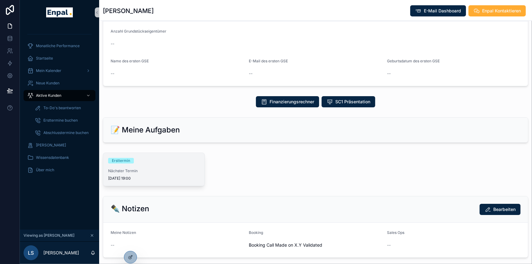
click at [142, 168] on span "Nächster Termin" at bounding box center [153, 170] width 91 height 5
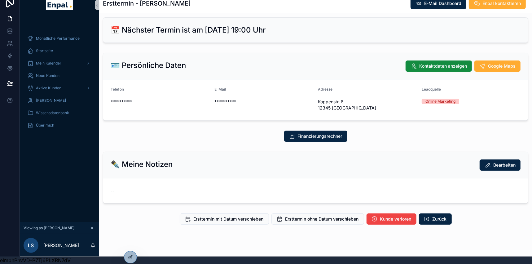
scroll to position [11, 0]
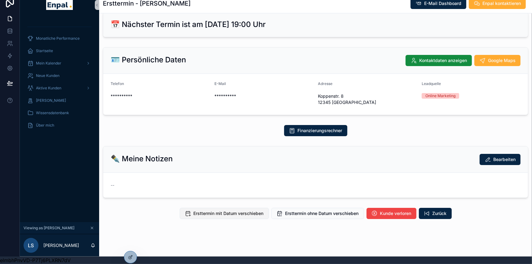
click at [223, 210] on span "Ersttermin mit Datum verschieben" at bounding box center [229, 213] width 70 height 6
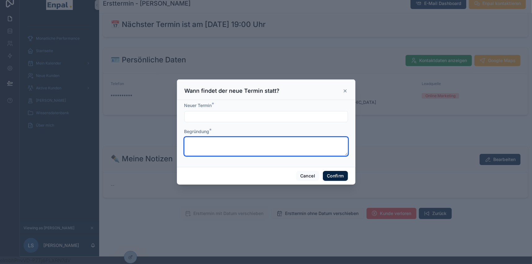
click at [198, 142] on textarea at bounding box center [265, 146] width 163 height 19
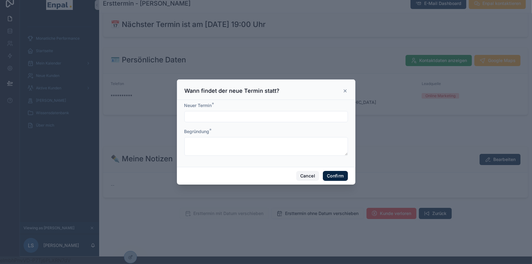
click at [303, 177] on button "Cancel" at bounding box center [307, 176] width 23 height 10
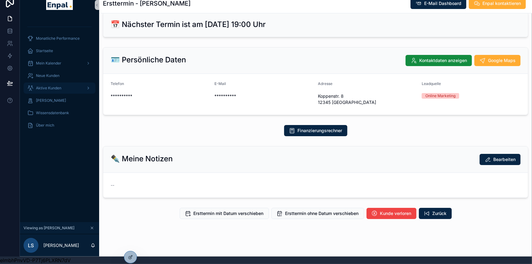
click at [87, 86] on icon "scrollable content" at bounding box center [88, 88] width 4 height 4
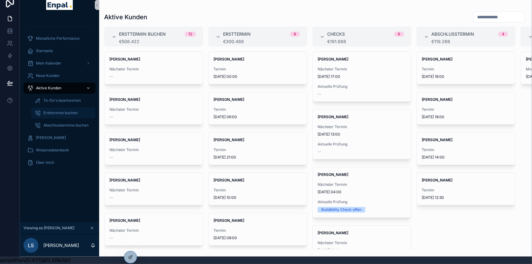
click at [59, 110] on span "Ersttermine buchen" at bounding box center [60, 112] width 34 height 5
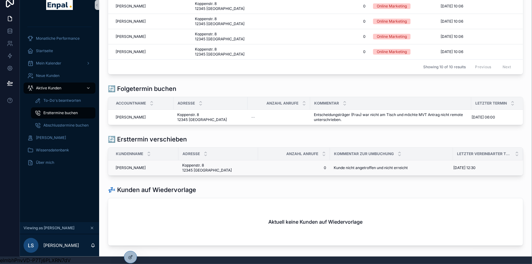
scroll to position [169, 0]
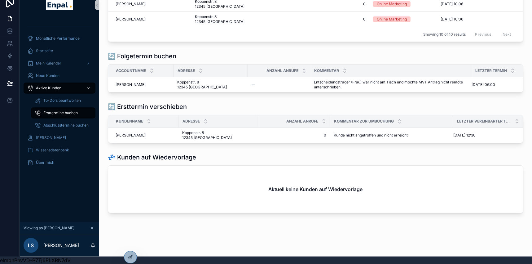
click at [53, 85] on span "Aktive Kunden" at bounding box center [48, 87] width 25 height 5
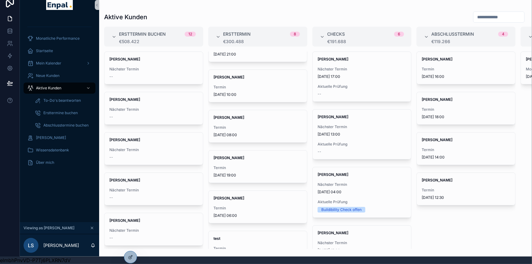
scroll to position [121, 0]
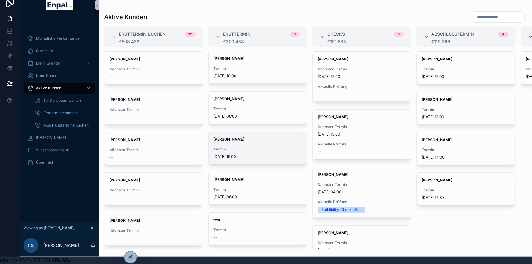
click at [235, 146] on span "Termin" at bounding box center [257, 148] width 89 height 5
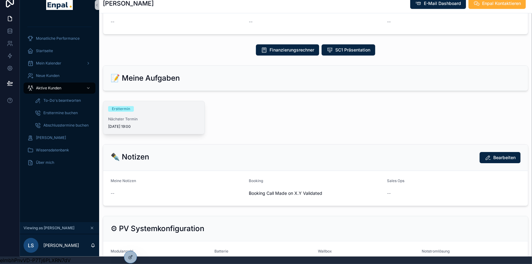
scroll to position [281, 0]
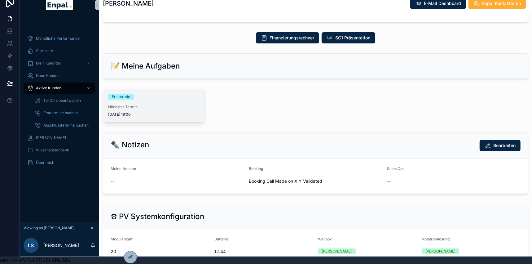
click at [138, 94] on div "Ersttermin" at bounding box center [153, 97] width 91 height 6
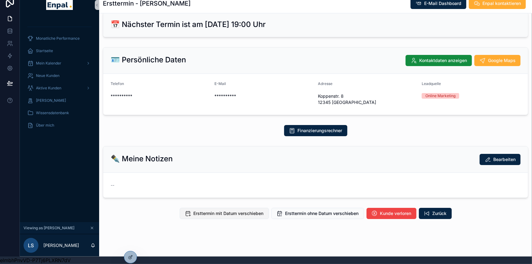
click at [233, 210] on span "Ersttermin mit Datum verschieben" at bounding box center [229, 213] width 70 height 6
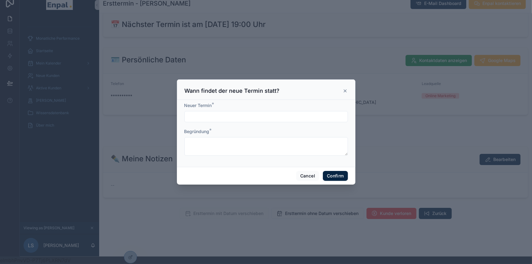
click at [241, 120] on input "text" at bounding box center [266, 116] width 163 height 9
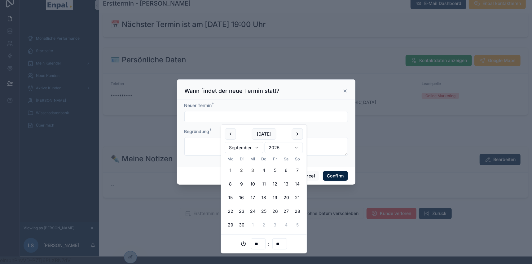
click at [253, 168] on button "3" at bounding box center [252, 169] width 11 height 11
click at [259, 245] on input "**" at bounding box center [258, 243] width 14 height 9
click at [251, 208] on div "20" at bounding box center [258, 209] width 28 height 10
type input "**********"
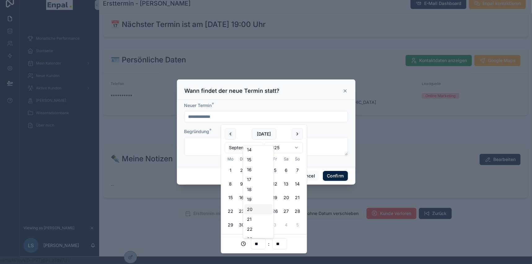
type input "**"
click at [339, 159] on form "**********" at bounding box center [265, 131] width 163 height 59
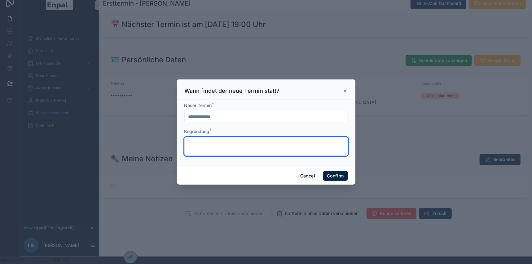
click at [276, 146] on textarea at bounding box center [265, 146] width 163 height 19
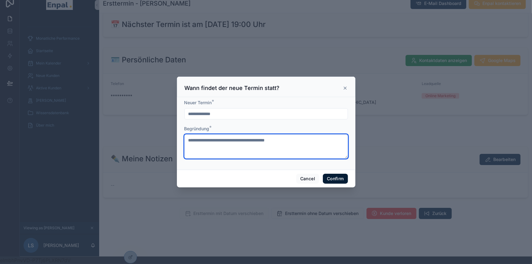
type textarea "**********"
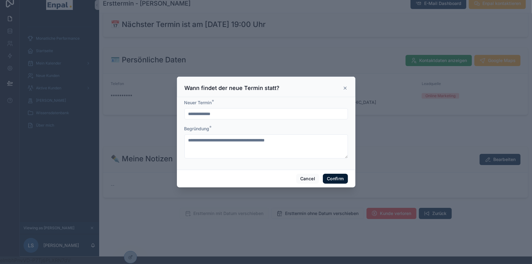
click at [333, 179] on button "Confirm" at bounding box center [335, 178] width 25 height 10
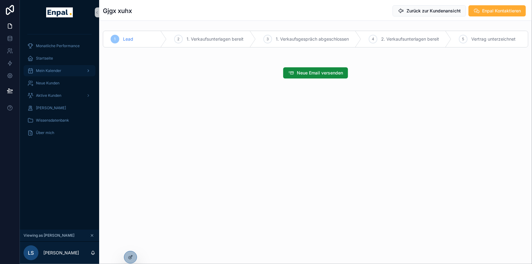
click at [59, 67] on div "Mein Kalender" at bounding box center [59, 71] width 64 height 10
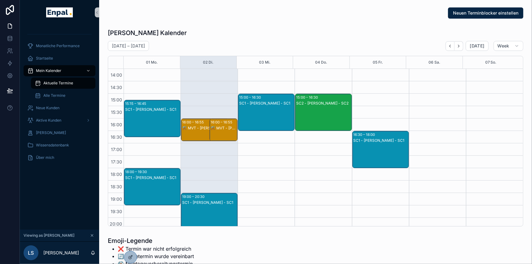
scroll to position [201, 0]
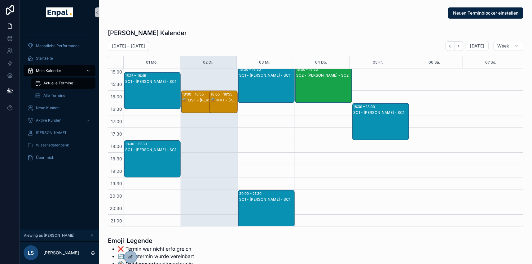
click at [254, 198] on div "SC1 - [PERSON_NAME] - SC1" at bounding box center [266, 199] width 55 height 5
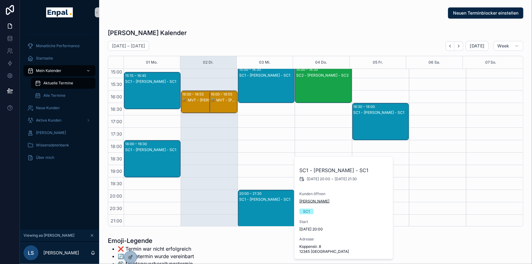
click at [329, 201] on span "[PERSON_NAME]" at bounding box center [314, 200] width 30 height 5
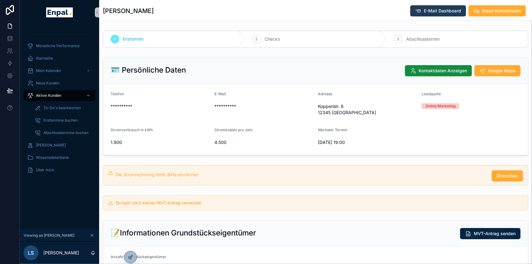
click at [431, 10] on span "E-Mail Dashboard" at bounding box center [442, 11] width 37 height 6
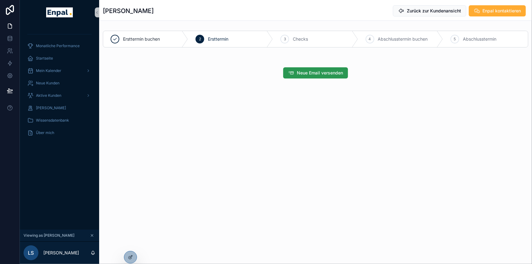
click at [316, 71] on span "Neue Email versenden" at bounding box center [320, 73] width 46 height 6
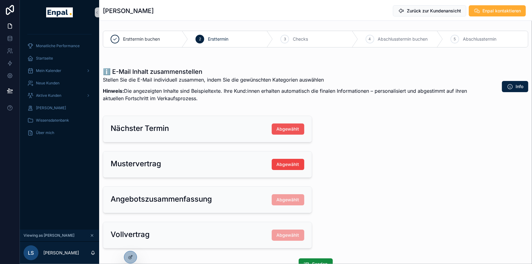
click at [293, 128] on span "Abgewählt" at bounding box center [288, 129] width 23 height 6
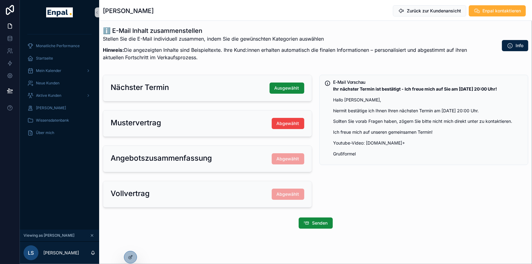
scroll to position [43, 0]
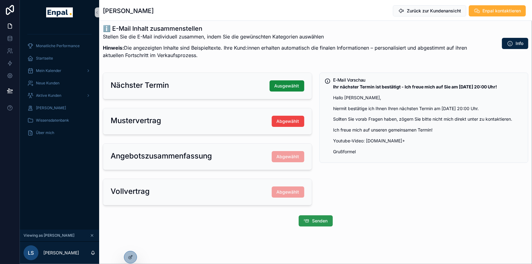
click at [317, 220] on span "Senden" at bounding box center [319, 220] width 15 height 6
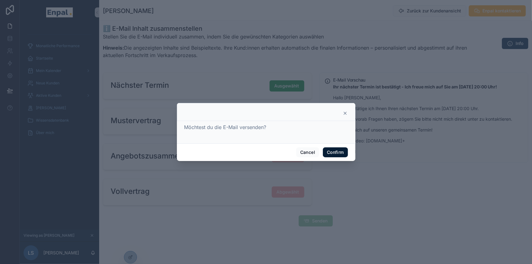
click at [336, 150] on button "Confirm" at bounding box center [335, 152] width 25 height 10
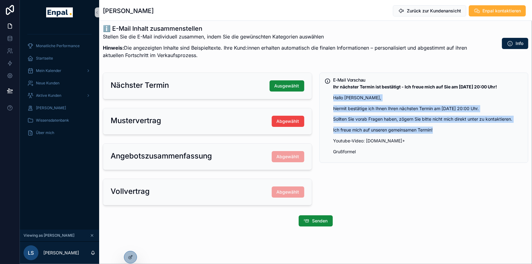
drag, startPoint x: 437, startPoint y: 130, endPoint x: 329, endPoint y: 93, distance: 114.1
click at [329, 93] on div "E-Mail Vorschau Ihr nächster Termin ist bestätigt - Ich freue mich auf Sie am 0…" at bounding box center [423, 117] width 209 height 90
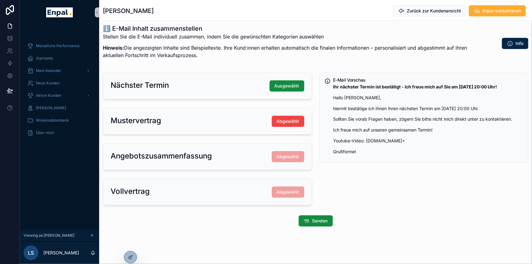
drag, startPoint x: 319, startPoint y: 63, endPoint x: 251, endPoint y: 19, distance: 81.1
click at [318, 63] on div "ℹ️ E-Mail Inhalt zusammenstellen Stellen Sie die E-Mail individuell zusammen, i…" at bounding box center [315, 43] width 433 height 43
click at [47, 59] on span "Startseite" at bounding box center [44, 58] width 17 height 5
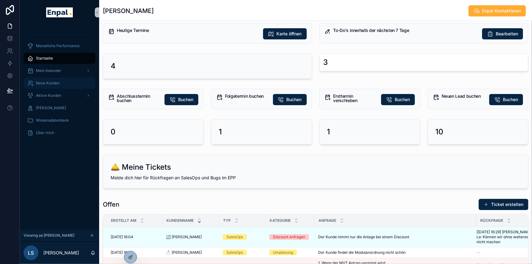
click at [50, 82] on span "Neue Kunden" at bounding box center [48, 83] width 24 height 5
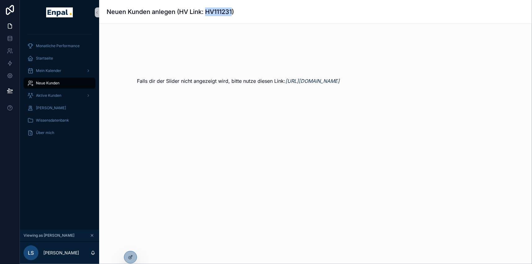
drag, startPoint x: 206, startPoint y: 9, endPoint x: 232, endPoint y: 11, distance: 26.7
click at [232, 11] on h1 "Neuen Kunden anlegen (HV Link: HV111231)" at bounding box center [170, 11] width 127 height 9
copy h1 "HV111231"
click at [74, 94] on div "Aktive Kunden" at bounding box center [59, 95] width 64 height 10
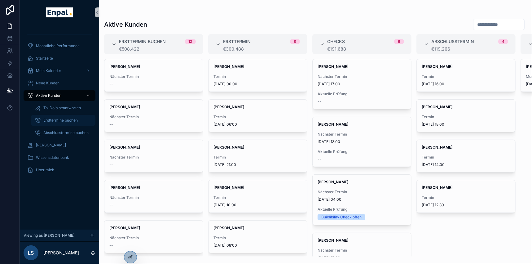
click at [74, 122] on span "Ersttermine buchen" at bounding box center [60, 120] width 34 height 5
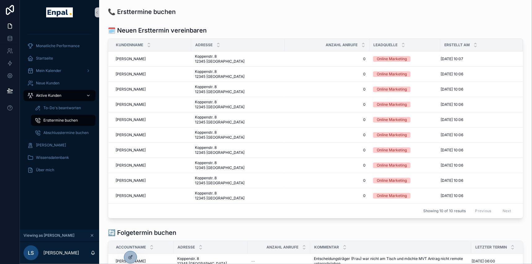
click at [52, 93] on span "Aktive Kunden" at bounding box center [48, 95] width 25 height 5
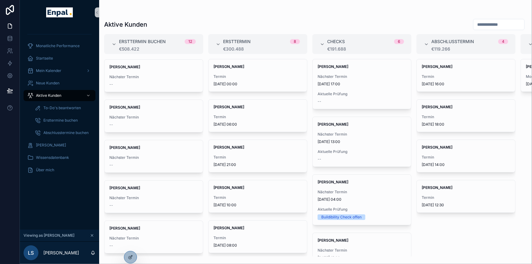
scroll to position [282, 0]
click at [53, 60] on div "Startseite" at bounding box center [59, 58] width 64 height 10
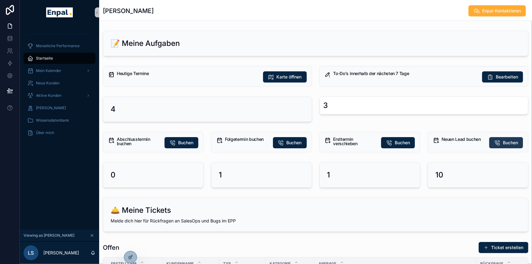
click at [508, 140] on span "Buchen" at bounding box center [510, 142] width 15 height 6
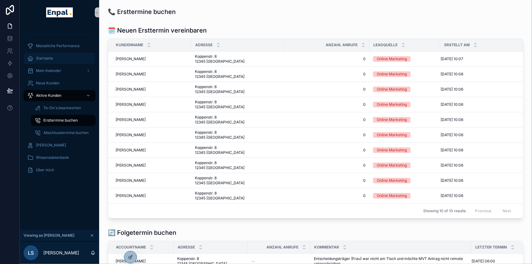
click at [52, 57] on span "Startseite" at bounding box center [44, 58] width 17 height 5
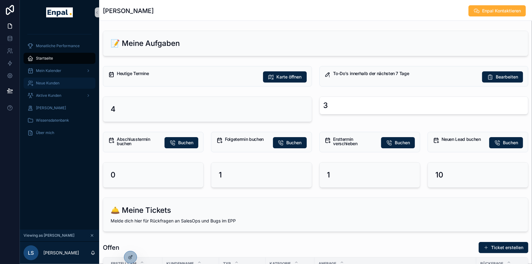
click at [48, 81] on span "Neue Kunden" at bounding box center [48, 83] width 24 height 5
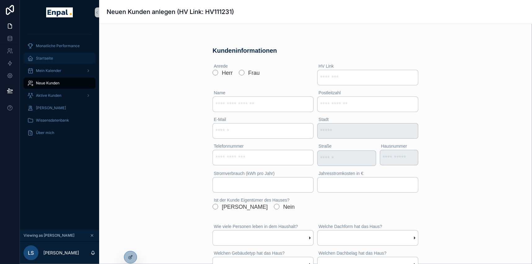
click at [42, 58] on span "Startseite" at bounding box center [44, 58] width 17 height 5
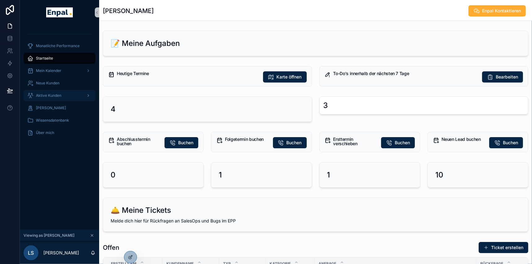
click at [65, 95] on div "Aktive Kunden" at bounding box center [59, 95] width 64 height 10
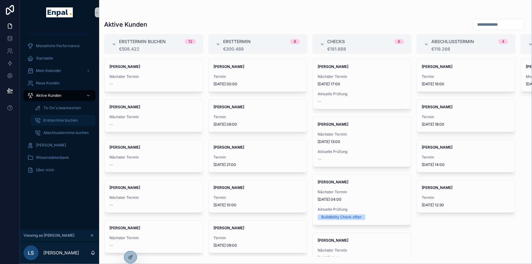
click at [66, 121] on span "Ersttermine buchen" at bounding box center [60, 120] width 34 height 5
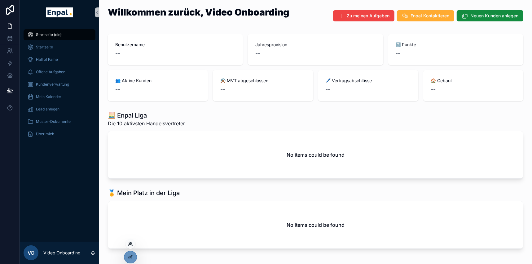
click at [129, 241] on icon at bounding box center [130, 243] width 5 height 5
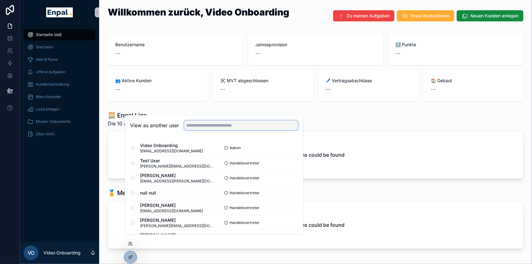
click at [203, 127] on input "text" at bounding box center [241, 125] width 114 height 10
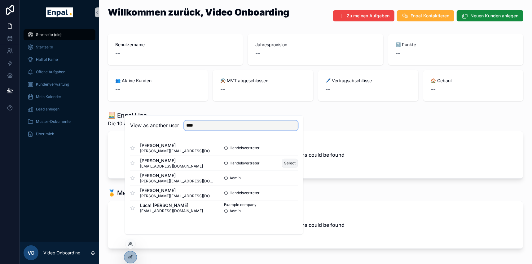
type input "****"
click at [295, 168] on button "Select" at bounding box center [290, 163] width 16 height 9
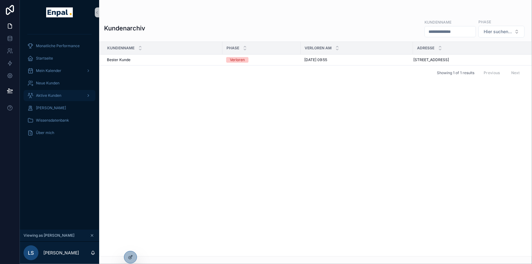
click at [50, 92] on div "Aktive Kunden" at bounding box center [59, 95] width 64 height 10
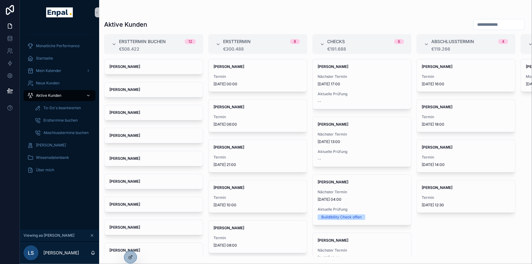
click at [72, 95] on div "Aktive Kunden" at bounding box center [59, 95] width 64 height 10
click at [63, 69] on div "Mein Kalender" at bounding box center [59, 71] width 64 height 10
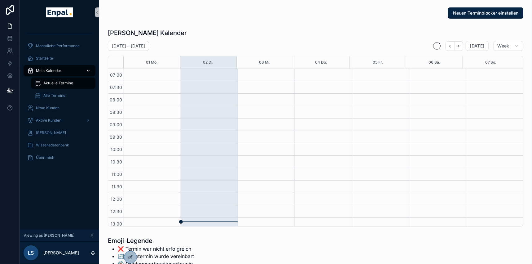
scroll to position [173, 0]
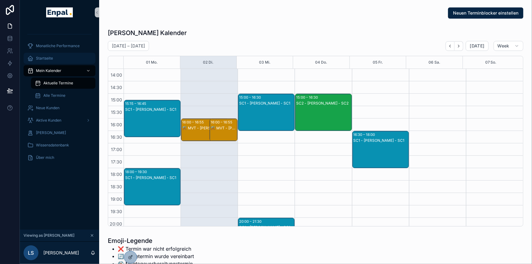
click at [55, 53] on link "Startseite" at bounding box center [60, 58] width 72 height 11
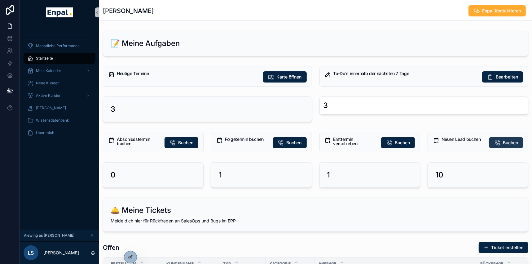
click at [516, 139] on span "Buchen" at bounding box center [510, 142] width 15 height 6
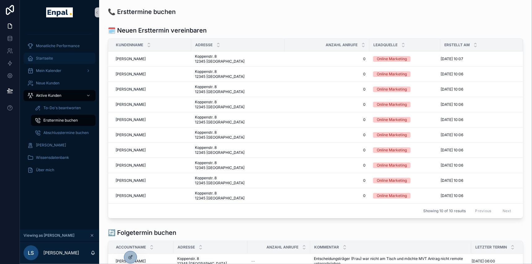
click at [44, 56] on span "Startseite" at bounding box center [44, 58] width 17 height 5
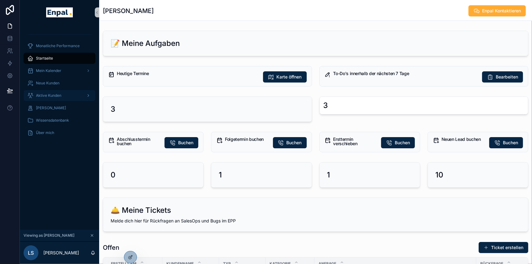
click at [57, 93] on span "Aktive Kunden" at bounding box center [48, 95] width 25 height 5
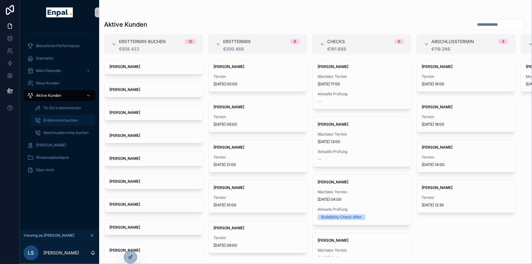
click at [72, 118] on span "Ersttermine buchen" at bounding box center [60, 120] width 34 height 5
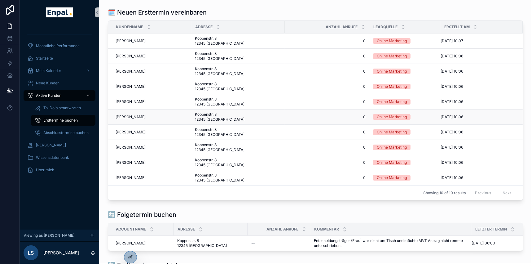
scroll to position [28, 0]
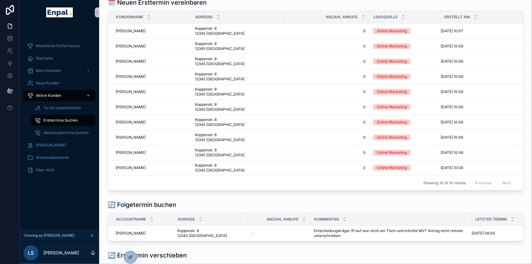
click at [47, 96] on span "Aktive Kunden" at bounding box center [48, 95] width 25 height 5
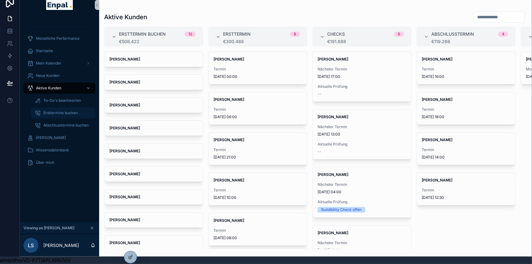
click at [74, 110] on span "Ersttermine buchen" at bounding box center [60, 112] width 34 height 5
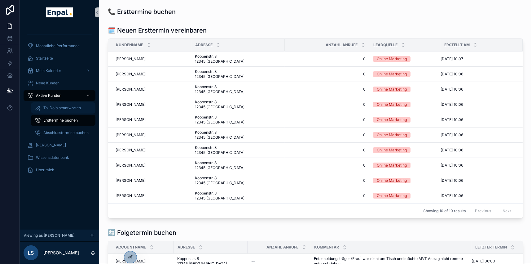
click at [66, 105] on span "To-Do's beantworten" at bounding box center [61, 107] width 37 height 5
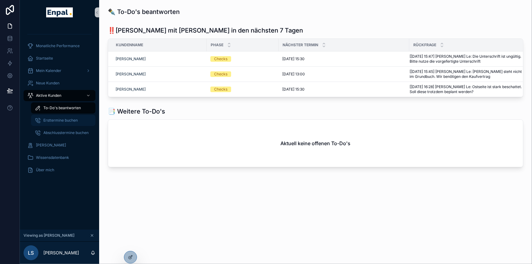
click at [60, 119] on span "Ersttermine buchen" at bounding box center [60, 120] width 34 height 5
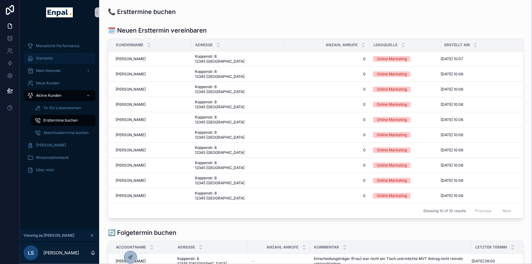
click at [54, 59] on div "Startseite" at bounding box center [59, 58] width 64 height 10
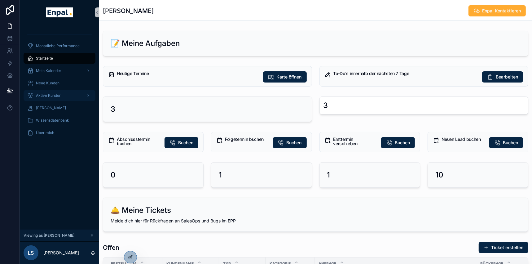
click at [55, 96] on span "Aktive Kunden" at bounding box center [48, 95] width 25 height 5
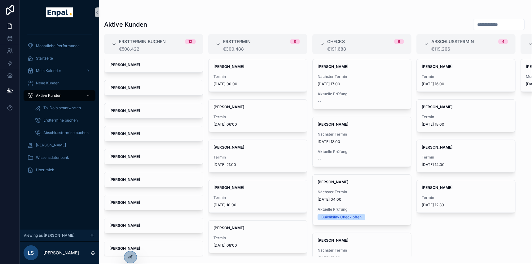
scroll to position [74, 0]
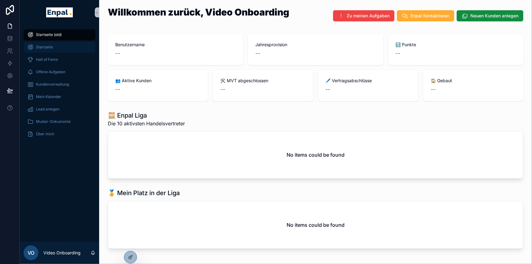
click at [54, 49] on div "Startseite" at bounding box center [59, 47] width 64 height 10
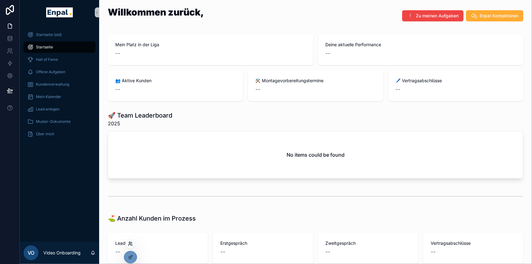
click at [128, 243] on div at bounding box center [130, 243] width 10 height 10
click at [130, 243] on icon at bounding box center [130, 243] width 2 height 2
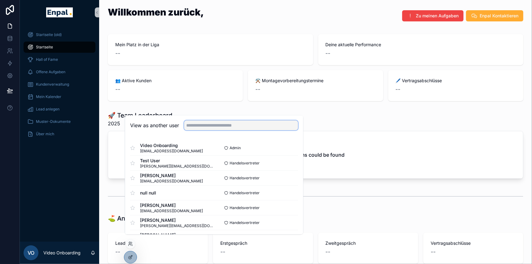
click at [205, 129] on input "text" at bounding box center [241, 125] width 114 height 10
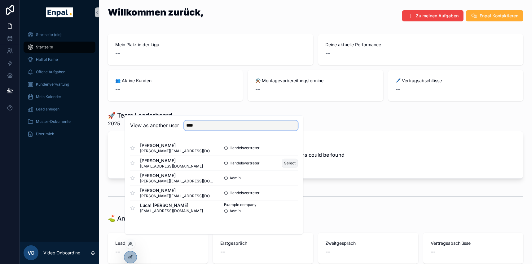
type input "****"
click at [291, 165] on button "Select" at bounding box center [290, 163] width 16 height 9
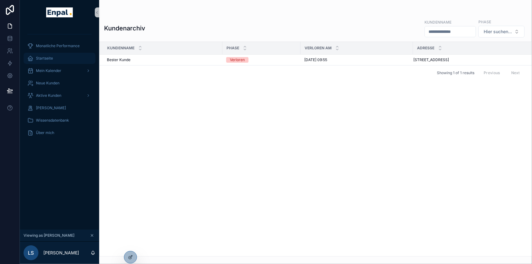
click at [52, 58] on span "Startseite" at bounding box center [44, 58] width 17 height 5
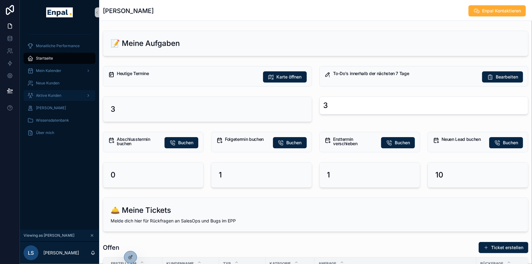
click at [50, 94] on span "Aktive Kunden" at bounding box center [48, 95] width 25 height 5
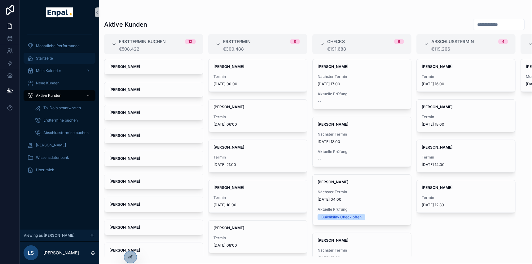
click at [60, 59] on div "Startseite" at bounding box center [59, 58] width 64 height 10
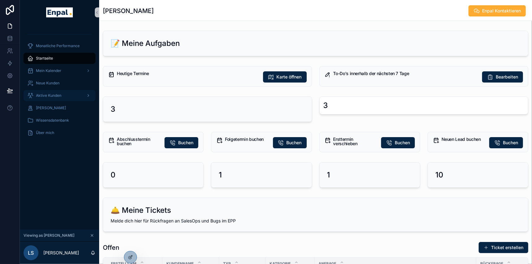
click at [56, 95] on span "Aktive Kunden" at bounding box center [48, 95] width 25 height 5
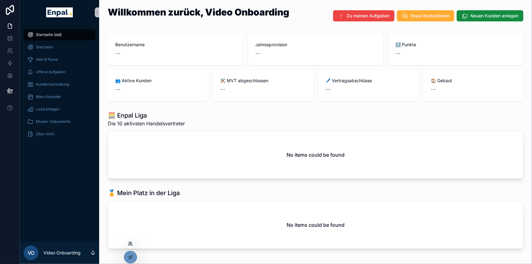
click at [129, 245] on icon at bounding box center [130, 243] width 5 height 5
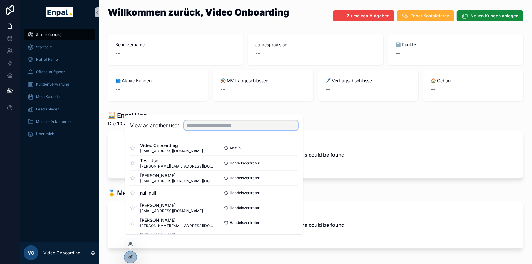
click at [203, 128] on input "text" at bounding box center [241, 125] width 114 height 10
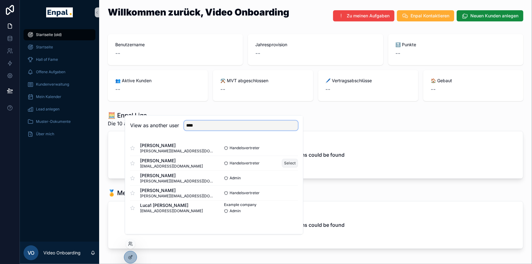
type input "****"
click at [287, 165] on button "Select" at bounding box center [290, 163] width 16 height 9
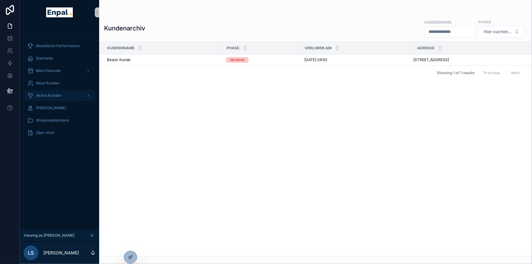
click at [45, 96] on span "Aktive Kunden" at bounding box center [48, 95] width 25 height 5
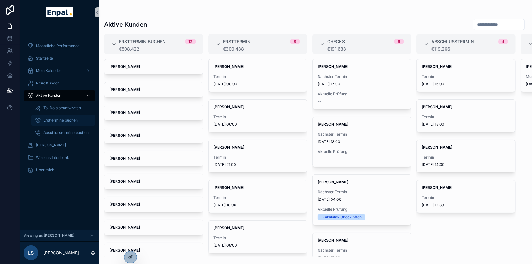
click at [71, 120] on span "Ersttermine buchen" at bounding box center [60, 120] width 34 height 5
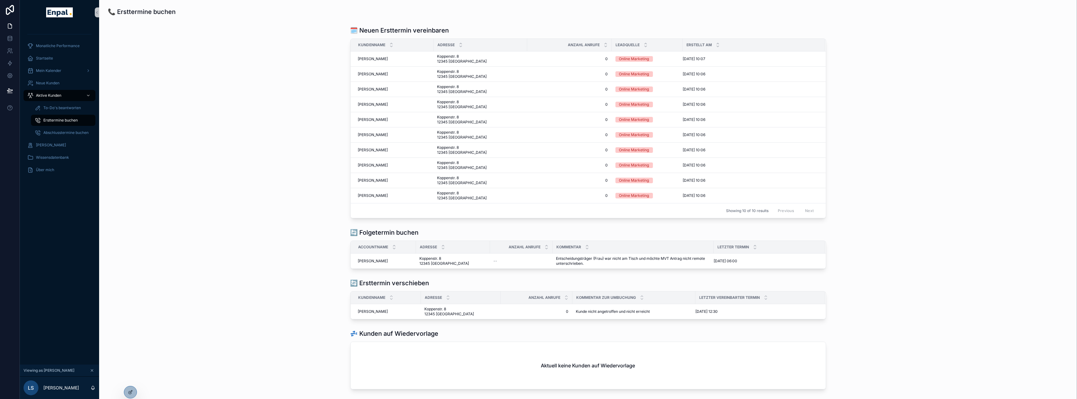
click at [326, 263] on div "🔄️ Ersttermin verschieben Kundenname Adresse Anzahl Anrufe Kommentar zur Umbuch…" at bounding box center [588, 299] width 968 height 46
click at [48, 96] on span "Aktive Kunden" at bounding box center [48, 95] width 25 height 5
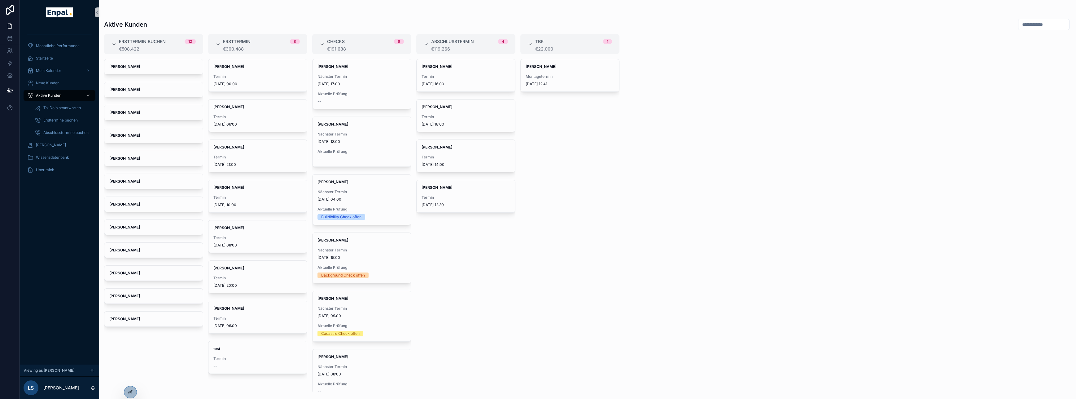
click at [48, 96] on span "Aktive Kunden" at bounding box center [48, 95] width 25 height 5
click at [47, 83] on span "Neue Kunden" at bounding box center [48, 83] width 24 height 5
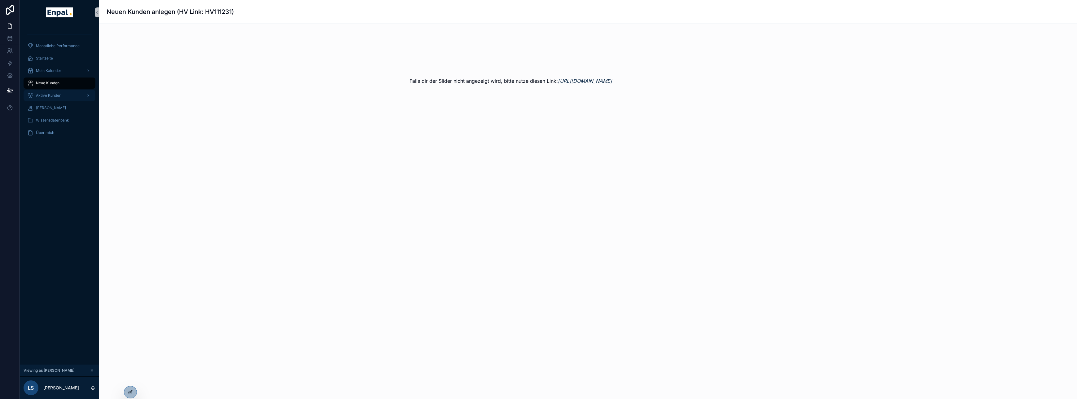
click at [49, 95] on span "Aktive Kunden" at bounding box center [48, 95] width 25 height 5
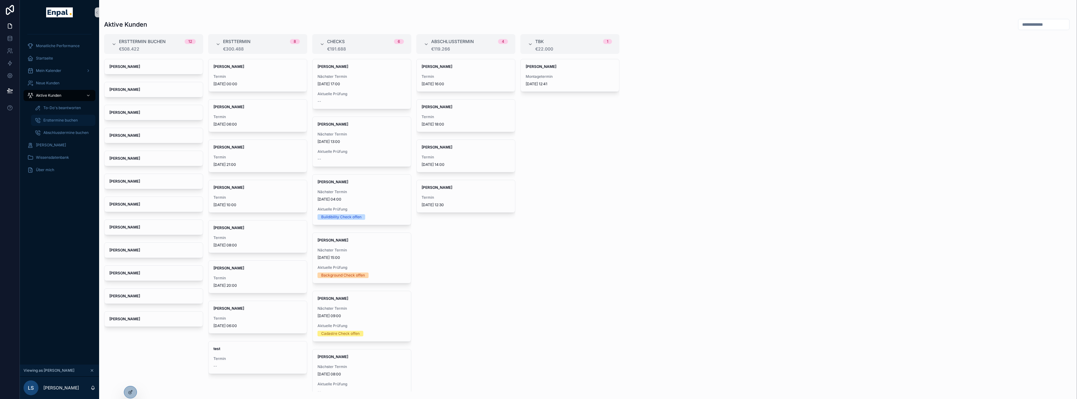
click at [65, 118] on span "Ersttermine buchen" at bounding box center [60, 120] width 34 height 5
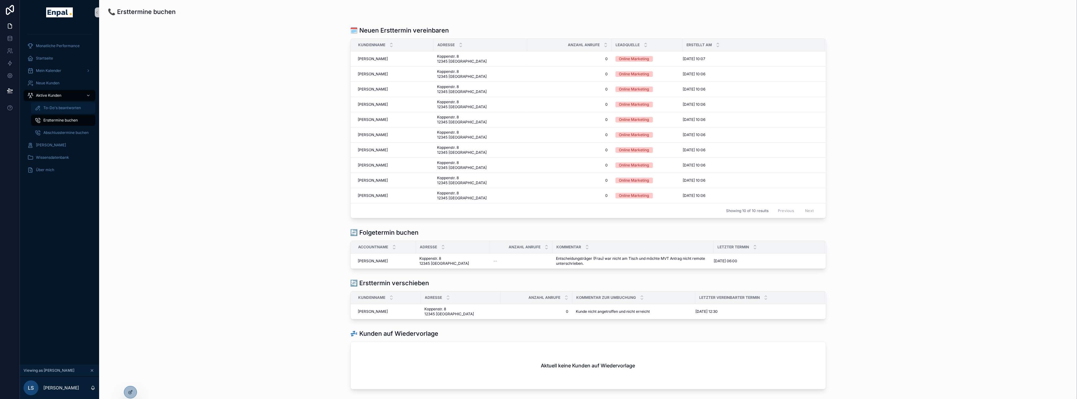
click at [58, 109] on span "To-Do's beantworten" at bounding box center [61, 107] width 37 height 5
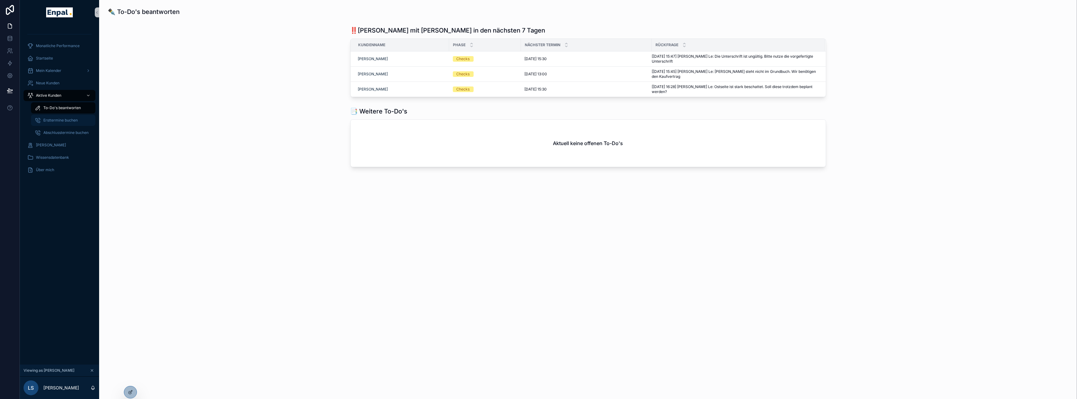
click at [60, 120] on span "Ersttermine buchen" at bounding box center [60, 120] width 34 height 5
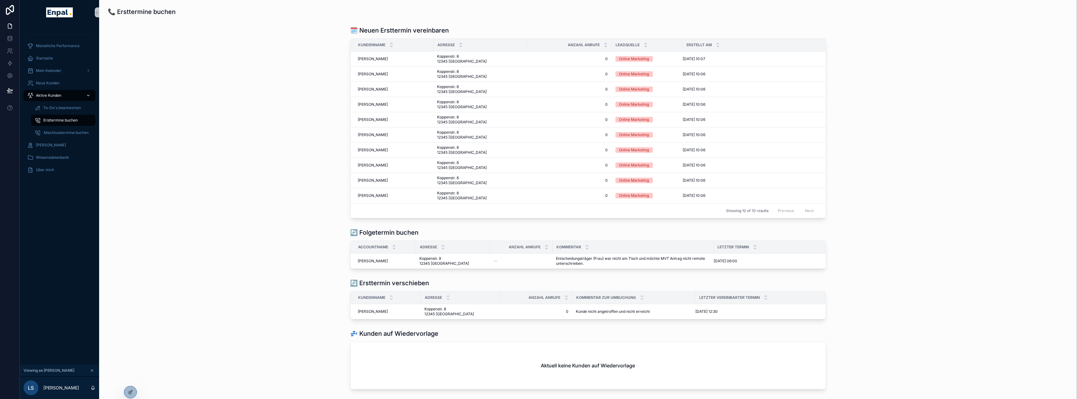
click at [50, 95] on span "Aktive Kunden" at bounding box center [48, 95] width 25 height 5
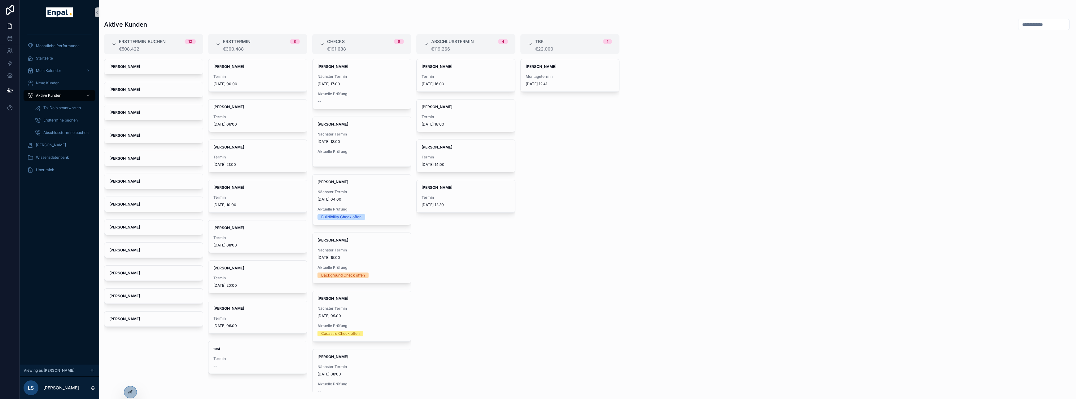
click at [531, 25] on input "scrollable content" at bounding box center [1043, 24] width 51 height 9
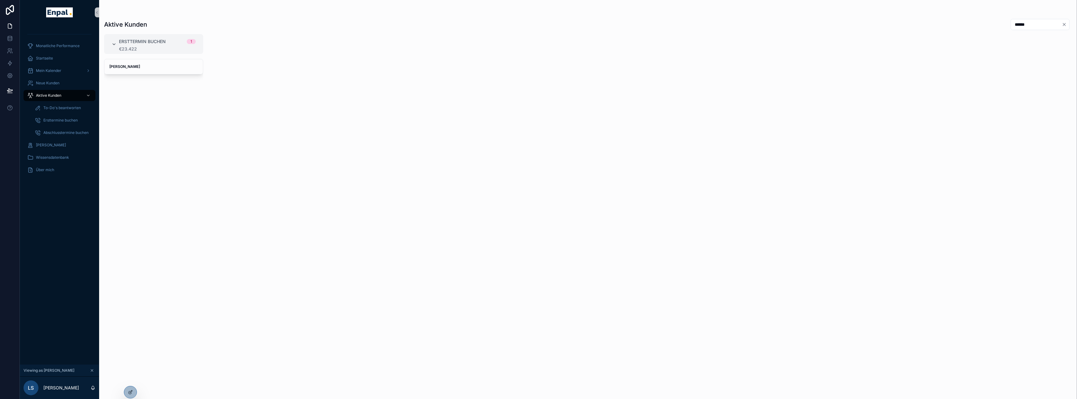
type input "******"
click at [112, 43] on icon "scrollable content" at bounding box center [113, 44] width 5 height 5
click at [112, 43] on div "1 Ersttermin buchen €23.422" at bounding box center [114, 68] width 20 height 62
click at [131, 61] on div "[PERSON_NAME]" at bounding box center [153, 66] width 98 height 15
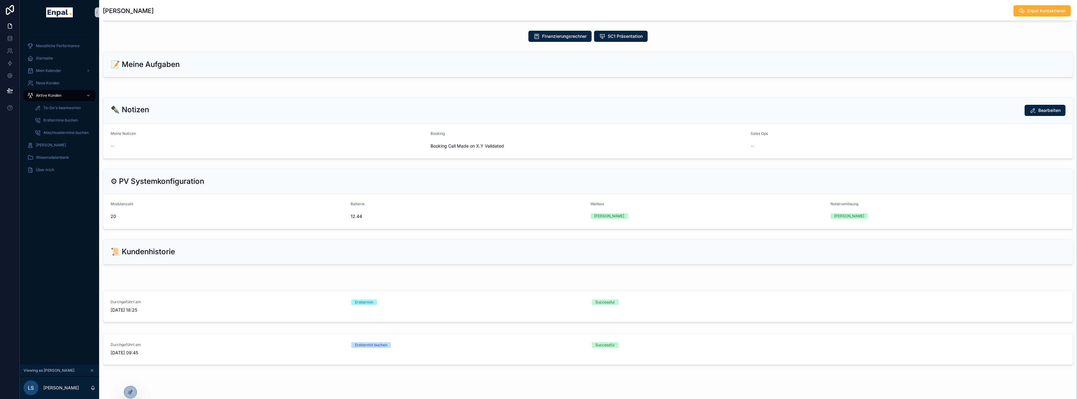
scroll to position [295, 0]
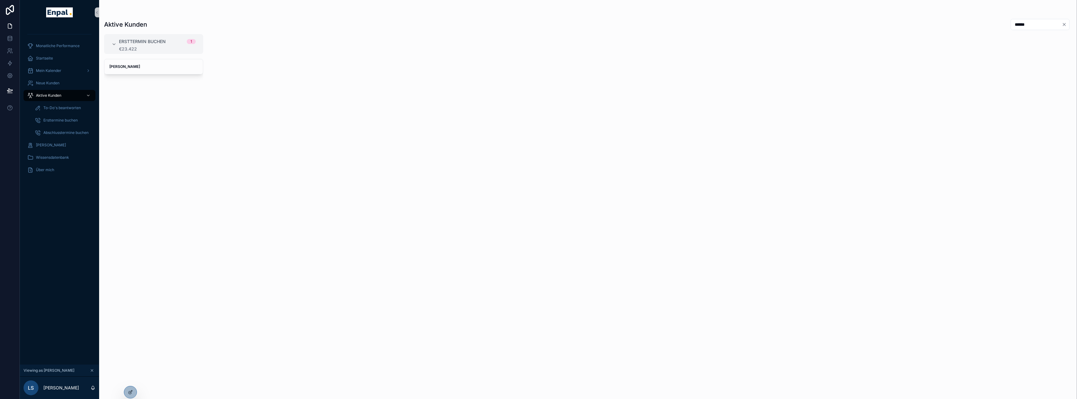
click at [531, 24] on icon "Clear" at bounding box center [1064, 24] width 2 height 2
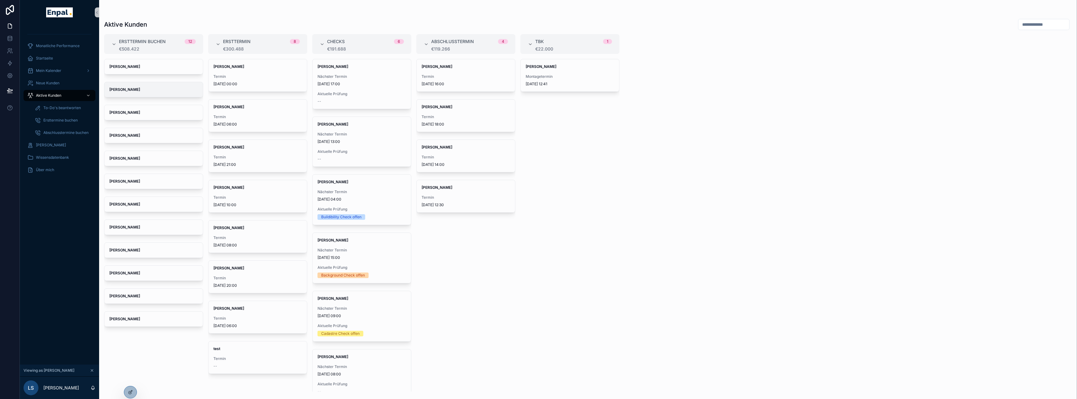
click at [138, 87] on strong "[PERSON_NAME]" at bounding box center [124, 89] width 31 height 5
click at [59, 120] on span "Ersttermine buchen" at bounding box center [60, 120] width 34 height 5
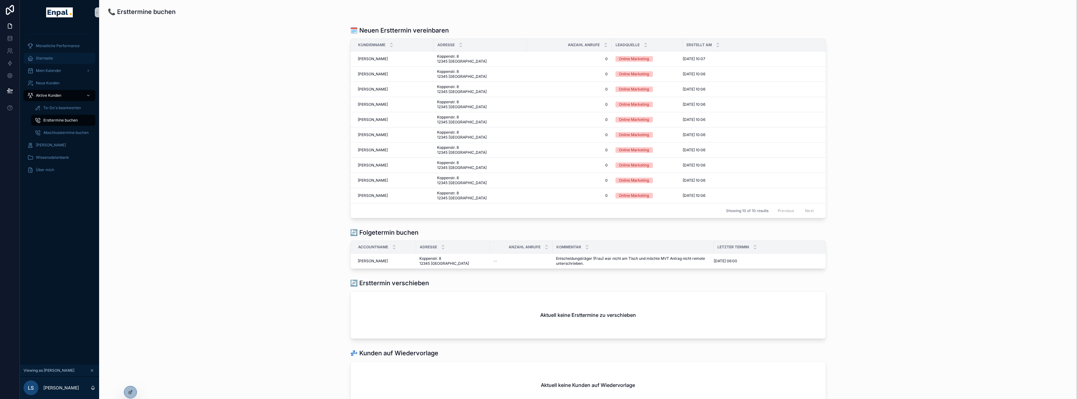
click at [43, 54] on div "Startseite" at bounding box center [59, 58] width 64 height 10
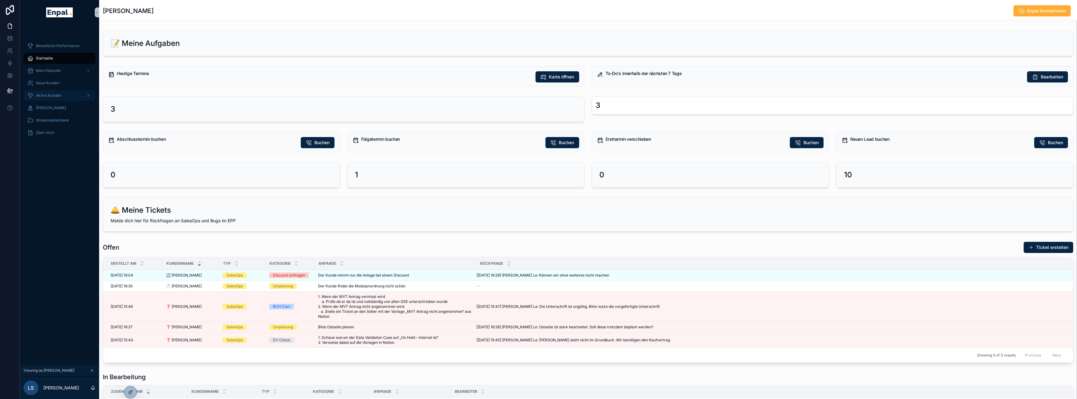
click at [50, 94] on span "Aktive Kunden" at bounding box center [48, 95] width 25 height 5
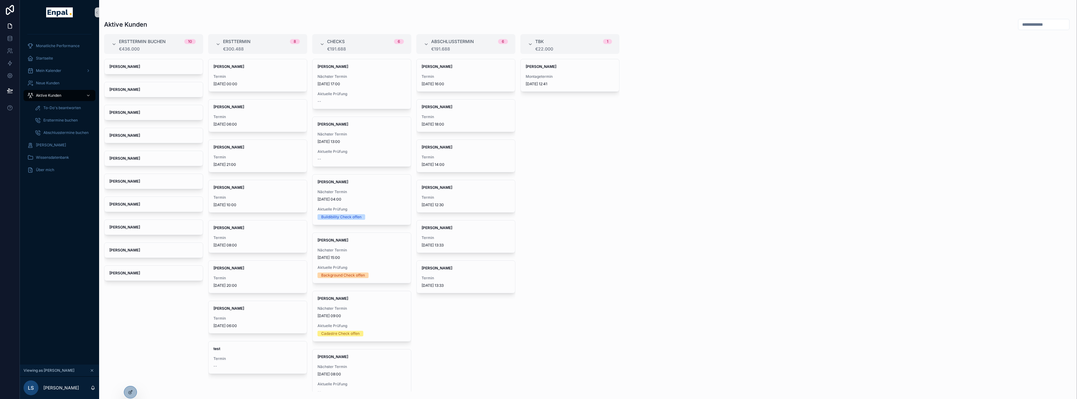
click at [159, 263] on div "[PERSON_NAME] [PERSON_NAME] [PERSON_NAME] [PERSON_NAME] [PERSON_NAME] [PERSON_N…" at bounding box center [153, 225] width 99 height 332
click at [63, 109] on span "To-Do's beantworten" at bounding box center [61, 107] width 37 height 5
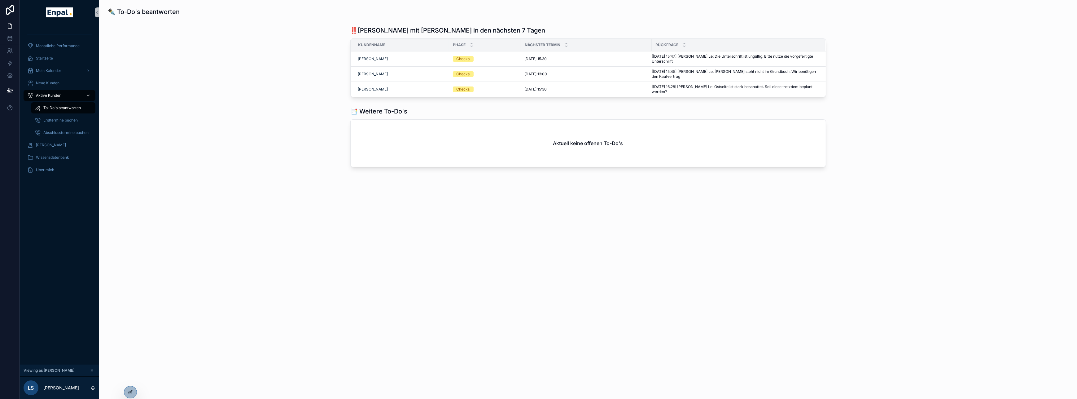
click at [57, 97] on span "Aktive Kunden" at bounding box center [48, 95] width 25 height 5
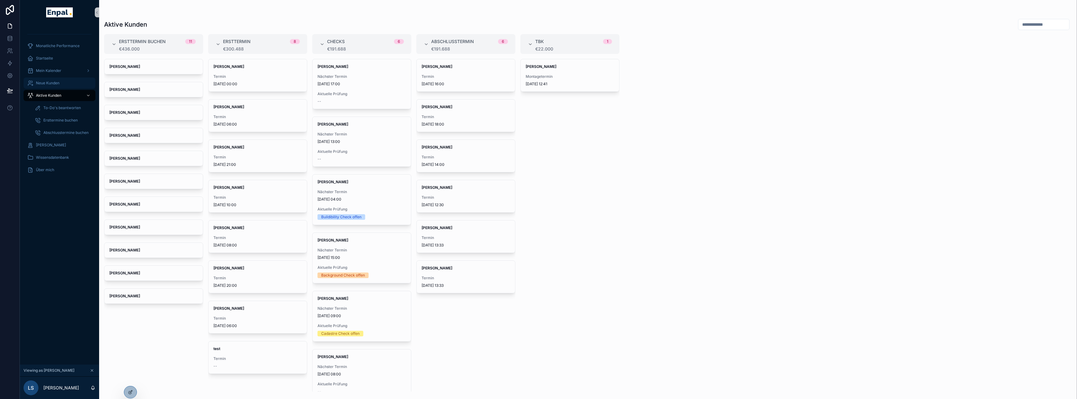
click at [52, 86] on div "Neue Kunden" at bounding box center [59, 83] width 64 height 10
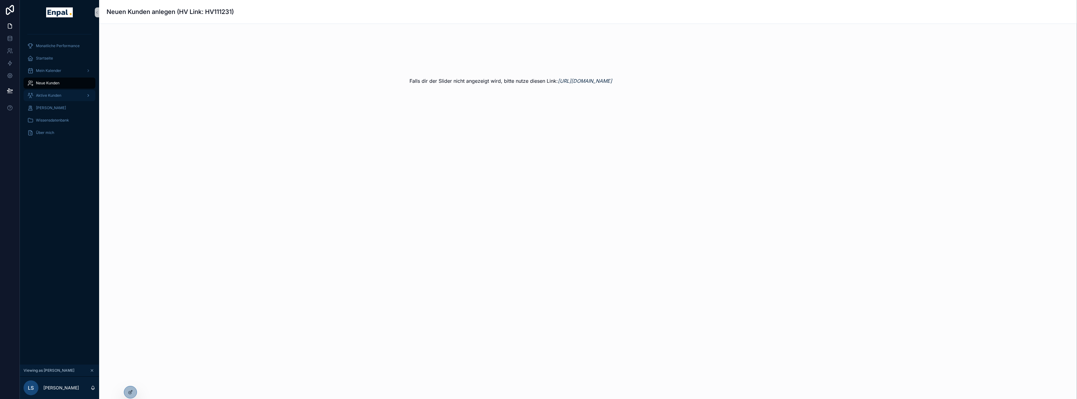
click at [53, 92] on div "Aktive Kunden" at bounding box center [59, 95] width 64 height 10
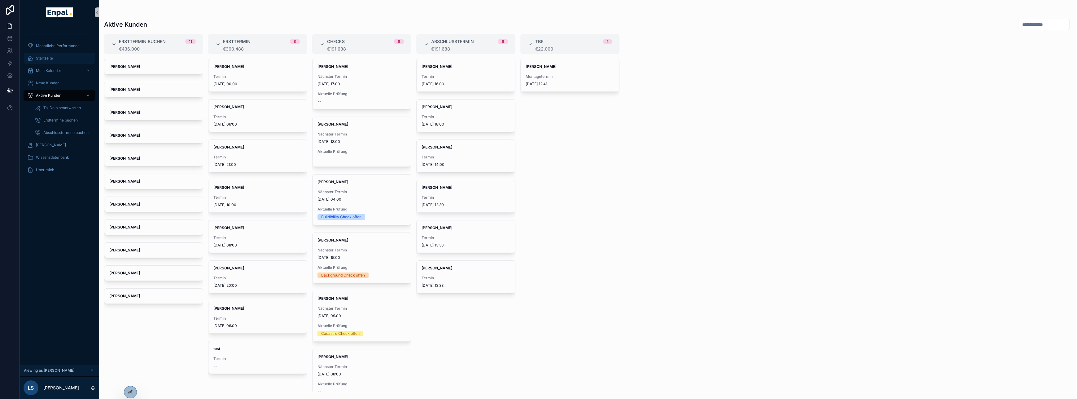
click at [42, 59] on span "Startseite" at bounding box center [44, 58] width 17 height 5
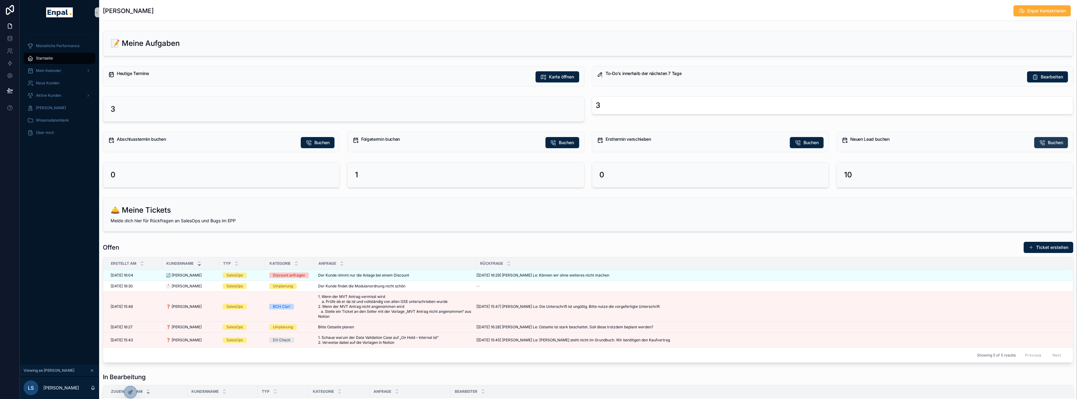
click at [531, 142] on span "Buchen" at bounding box center [1055, 142] width 15 height 6
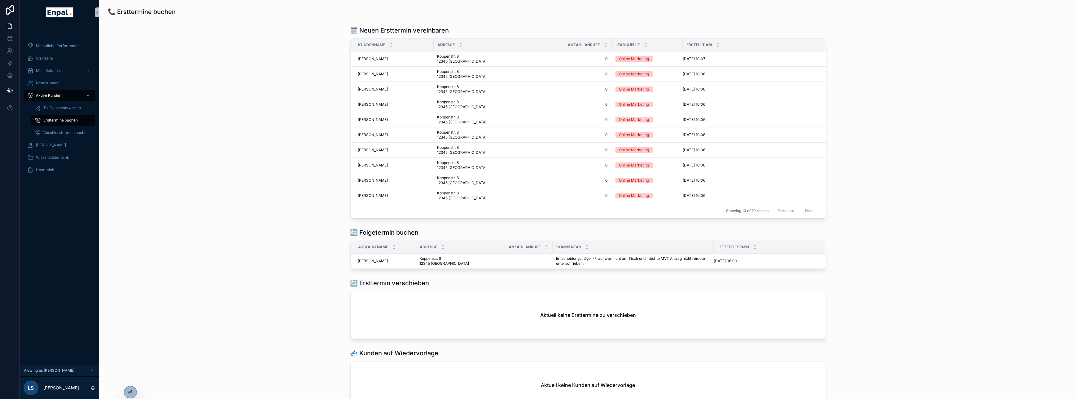
click at [60, 95] on span "Aktive Kunden" at bounding box center [48, 95] width 25 height 5
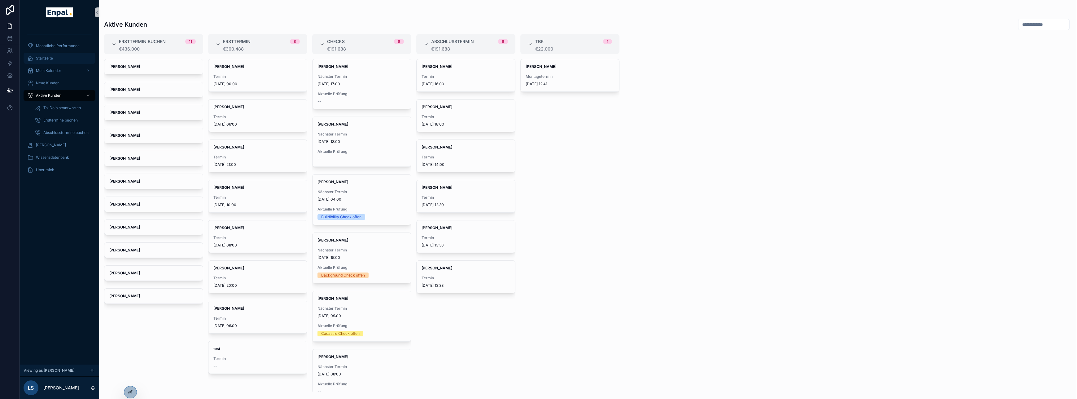
click at [46, 59] on span "Startseite" at bounding box center [44, 58] width 17 height 5
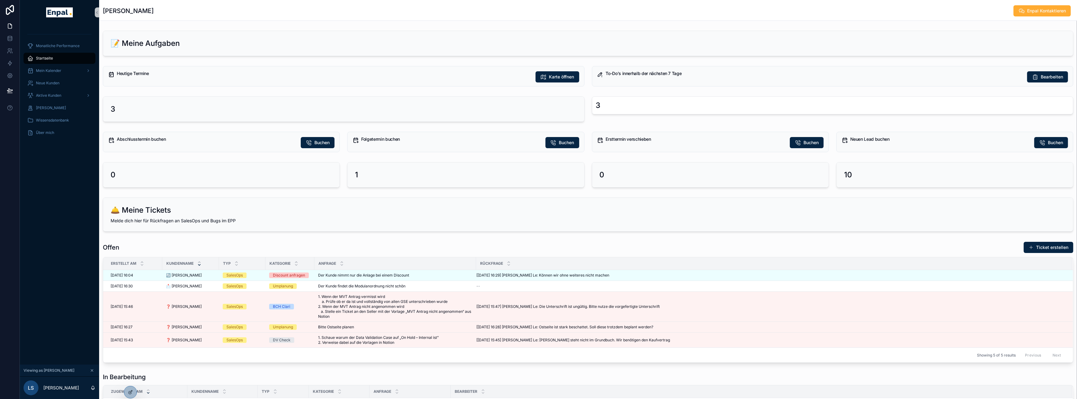
click at [48, 58] on span "Startseite" at bounding box center [44, 58] width 17 height 5
click at [51, 73] on div "Mein Kalender" at bounding box center [59, 71] width 64 height 10
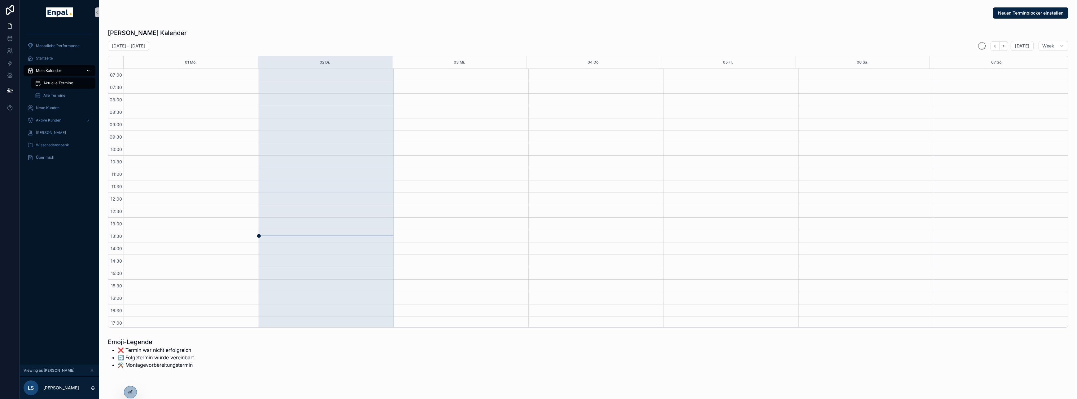
scroll to position [110, 0]
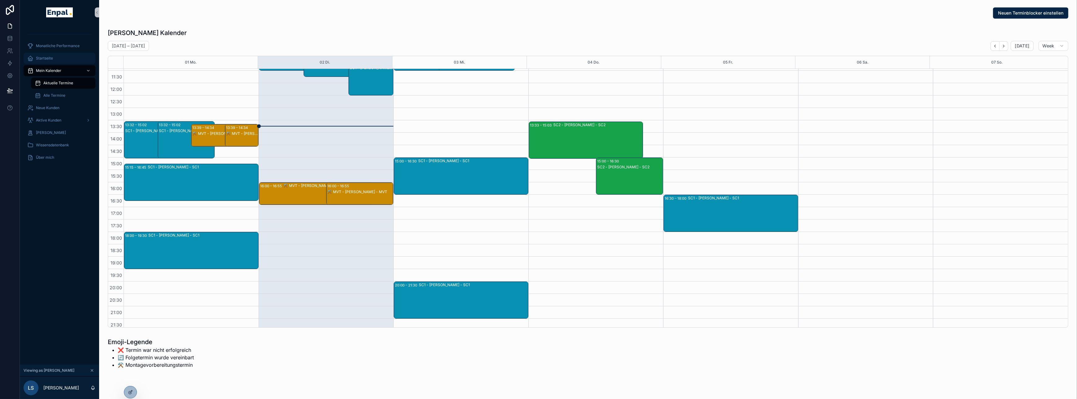
click at [49, 59] on span "Startseite" at bounding box center [44, 58] width 17 height 5
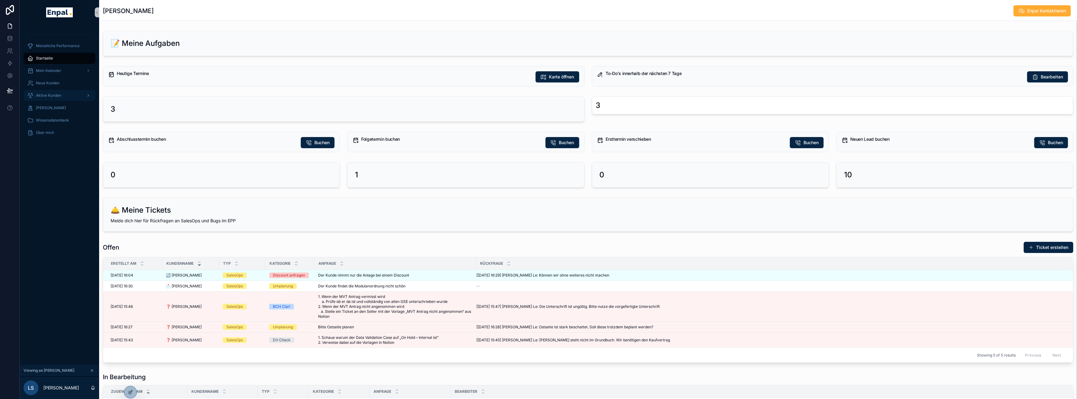
click at [54, 94] on span "Aktive Kunden" at bounding box center [48, 95] width 25 height 5
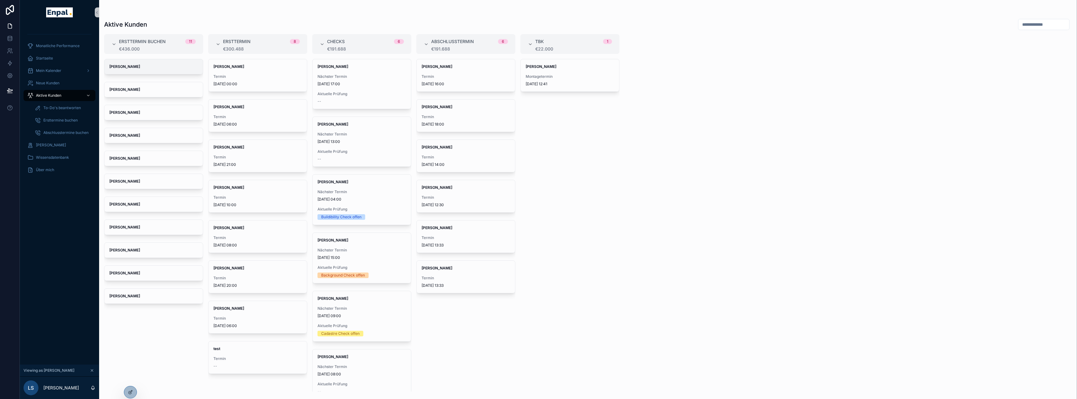
click at [132, 65] on strong "[PERSON_NAME]" at bounding box center [124, 66] width 31 height 5
click at [138, 64] on div "[PERSON_NAME]" at bounding box center [153, 66] width 98 height 15
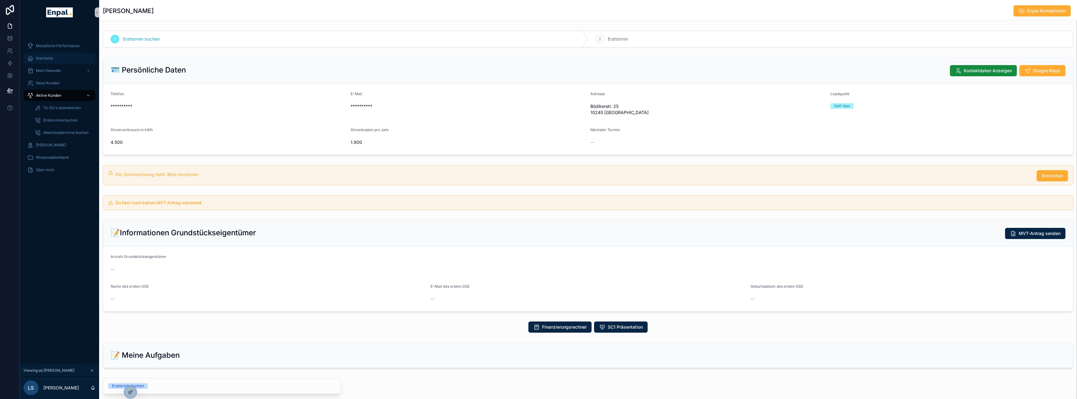
click at [46, 56] on span "Startseite" at bounding box center [44, 58] width 17 height 5
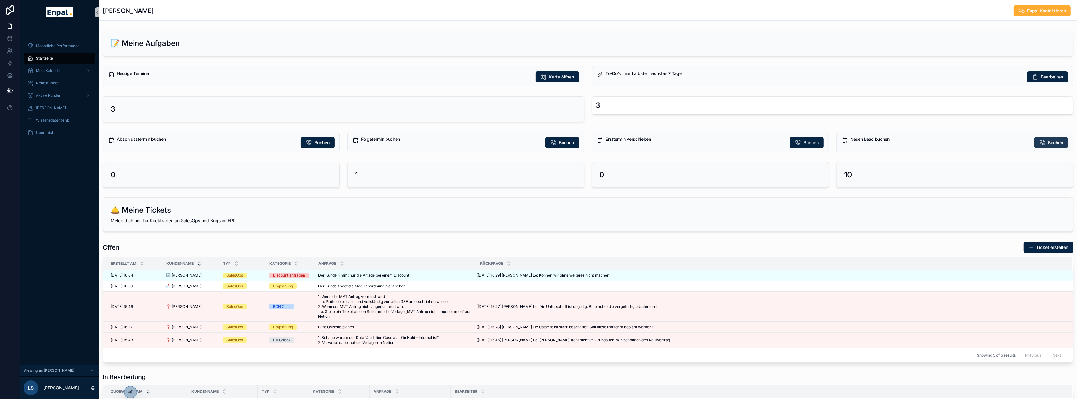
click at [531, 141] on span "Buchen" at bounding box center [1055, 142] width 15 height 6
click at [70, 95] on div "Aktive Kunden" at bounding box center [59, 95] width 64 height 10
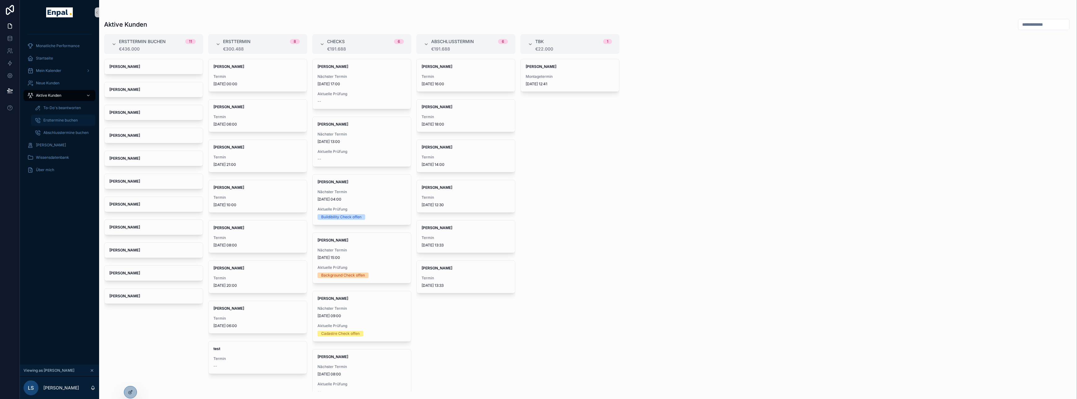
click at [62, 118] on span "Ersttermine buchen" at bounding box center [60, 120] width 34 height 5
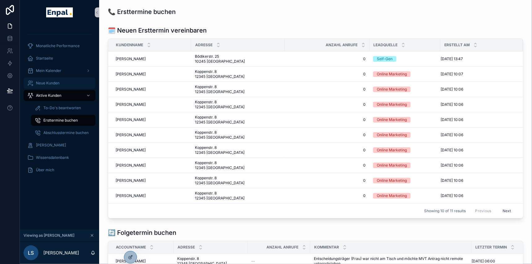
click at [59, 81] on span "Neue Kunden" at bounding box center [48, 83] width 24 height 5
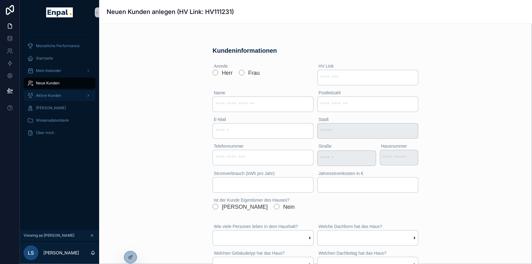
click at [48, 92] on div "Aktive Kunden" at bounding box center [59, 95] width 64 height 10
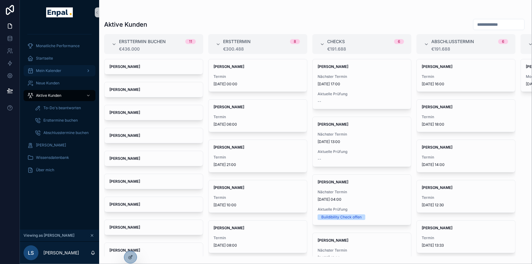
click at [51, 71] on span "Mein Kalender" at bounding box center [48, 70] width 25 height 5
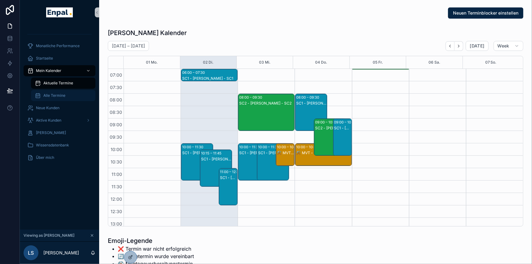
scroll to position [173, 0]
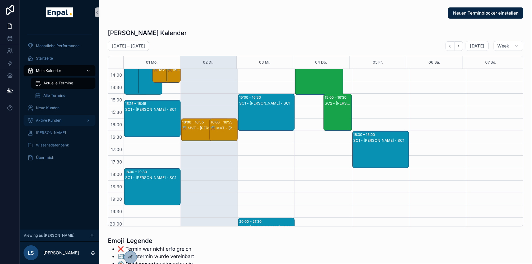
click at [47, 118] on span "Aktive Kunden" at bounding box center [48, 120] width 25 height 5
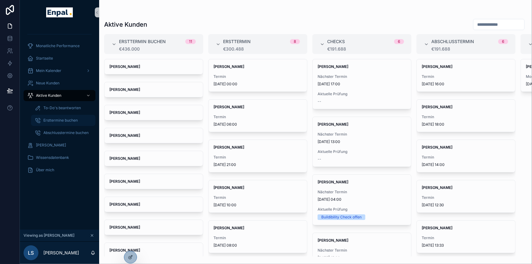
click at [65, 120] on span "Ersttermine buchen" at bounding box center [60, 120] width 34 height 5
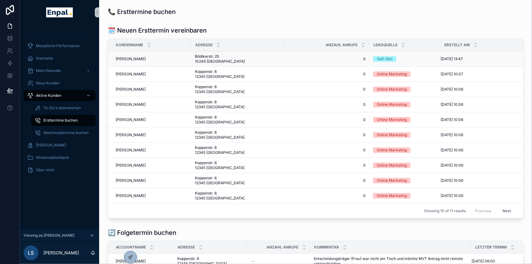
click at [132, 56] on span "[PERSON_NAME]" at bounding box center [131, 58] width 30 height 5
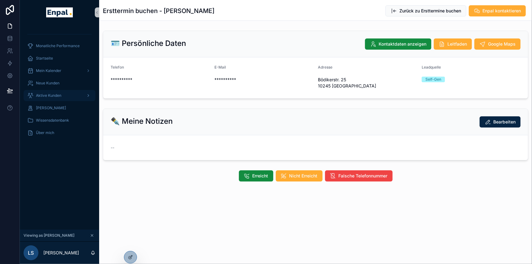
click at [50, 92] on div "Aktive Kunden" at bounding box center [59, 95] width 64 height 10
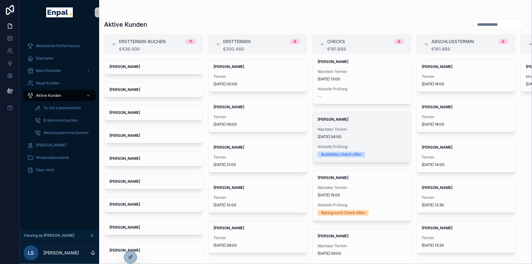
scroll to position [34, 0]
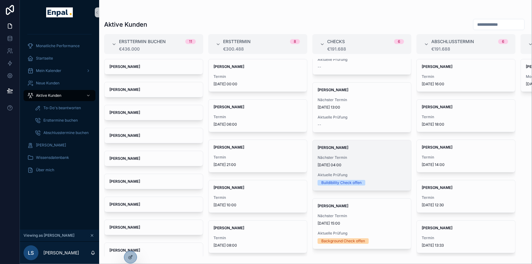
click at [335, 161] on div "Nächster Termin [DATE] 04:00" at bounding box center [361, 161] width 89 height 12
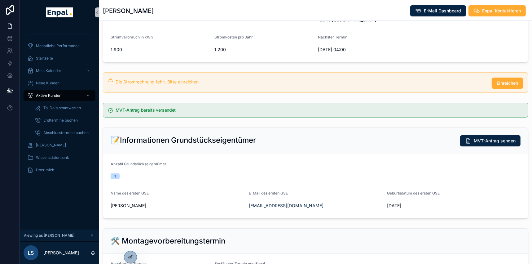
scroll to position [112, 0]
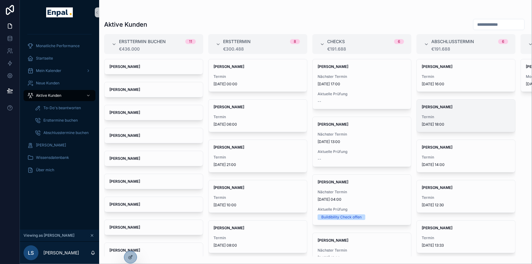
click at [447, 112] on div "[PERSON_NAME] Termin [DATE] 18:00" at bounding box center [465, 115] width 98 height 32
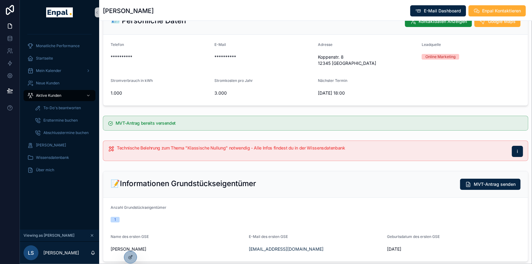
scroll to position [56, 0]
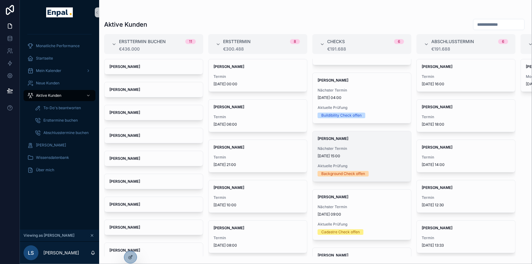
scroll to position [119, 0]
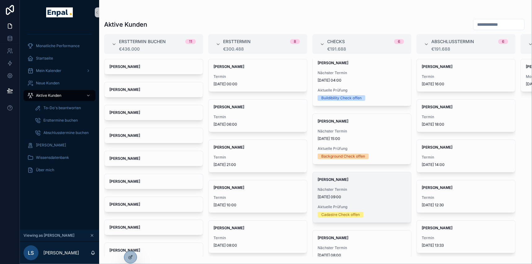
click at [344, 192] on div "Nächster Termin [DATE] 09:00" at bounding box center [361, 193] width 89 height 12
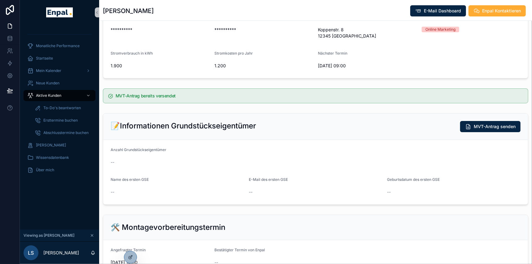
scroll to position [84, 0]
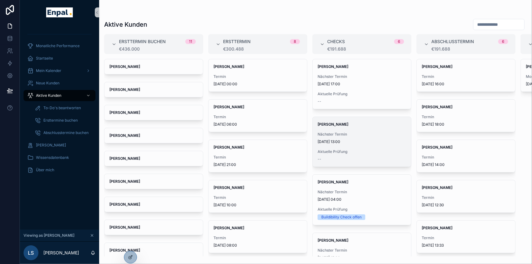
click at [328, 141] on span "[DATE] 13:00" at bounding box center [361, 141] width 89 height 5
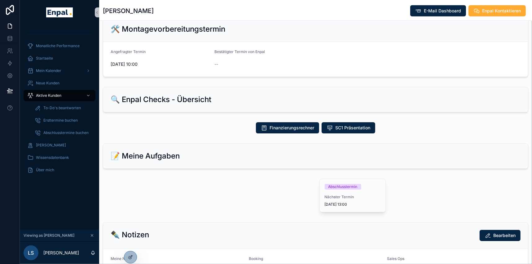
scroll to position [338, 0]
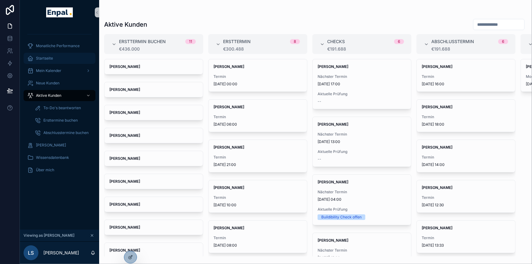
click at [50, 60] on span "Startseite" at bounding box center [44, 58] width 17 height 5
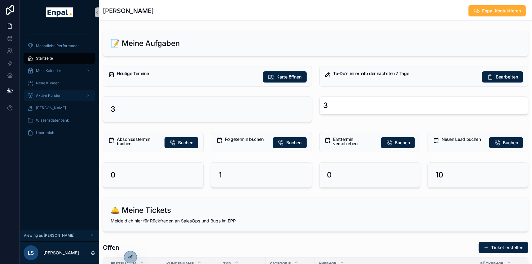
click at [52, 94] on span "Aktive Kunden" at bounding box center [48, 95] width 25 height 5
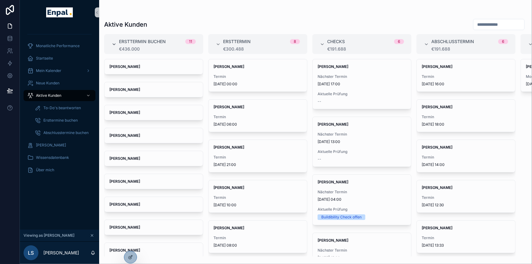
click at [113, 43] on icon "scrollable content" at bounding box center [113, 44] width 5 height 5
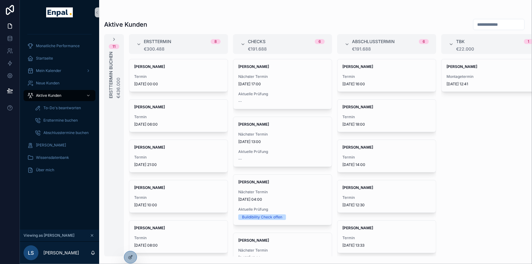
click at [142, 44] on div "Ersttermin 8 €300.488" at bounding box center [178, 44] width 84 height 15
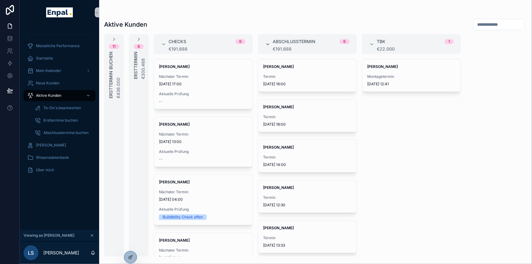
click at [268, 44] on icon "scrollable content" at bounding box center [267, 44] width 5 height 5
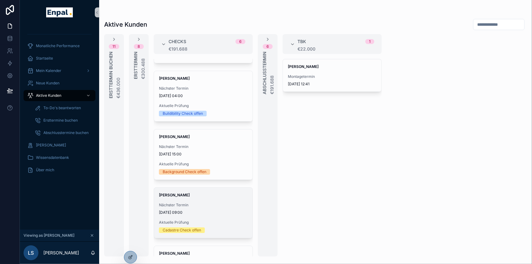
scroll to position [112, 0]
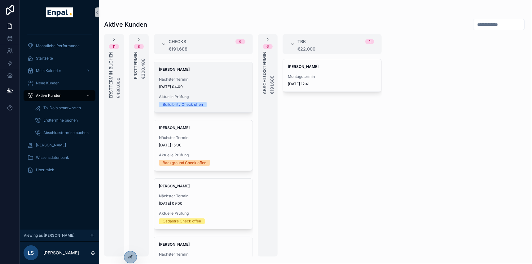
click at [204, 81] on div "Nächster Termin [DATE] 04:00" at bounding box center [203, 83] width 89 height 12
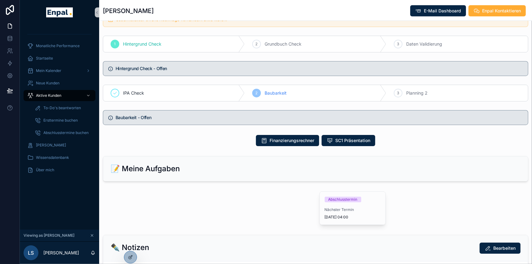
scroll to position [422, 0]
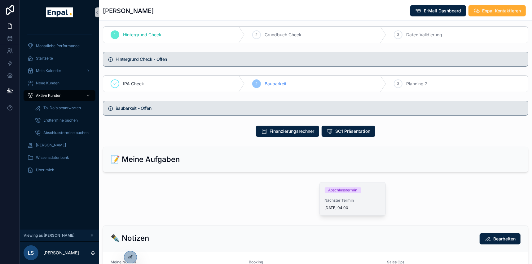
click at [349, 187] on div "Abschlusstermin" at bounding box center [342, 190] width 29 height 6
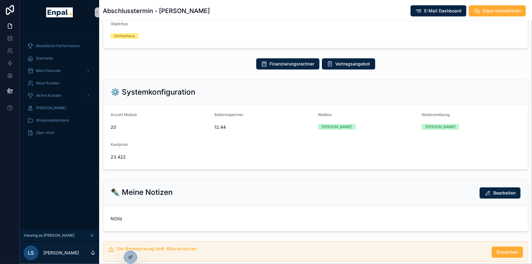
scroll to position [169, 0]
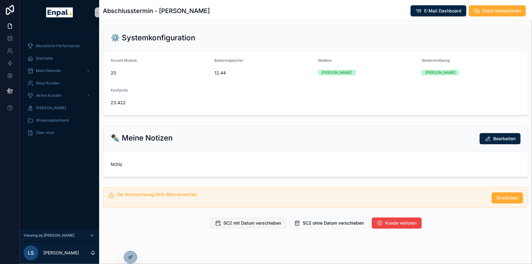
click at [265, 220] on span "SC2 mit Datum verschieben" at bounding box center [253, 223] width 58 height 6
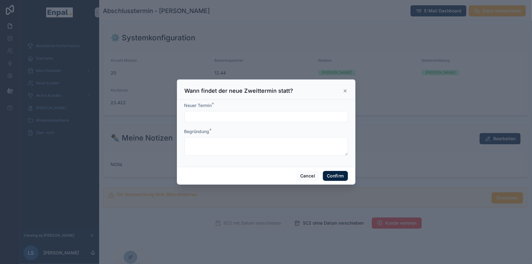
click at [251, 119] on input "text" at bounding box center [266, 116] width 163 height 9
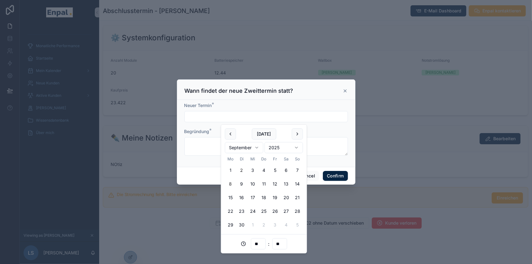
click at [231, 183] on button "8" at bounding box center [230, 183] width 11 height 11
click at [213, 118] on input "**********" at bounding box center [266, 116] width 163 height 9
click at [259, 243] on input "**" at bounding box center [258, 243] width 14 height 9
click at [253, 169] on div "16" at bounding box center [258, 169] width 28 height 10
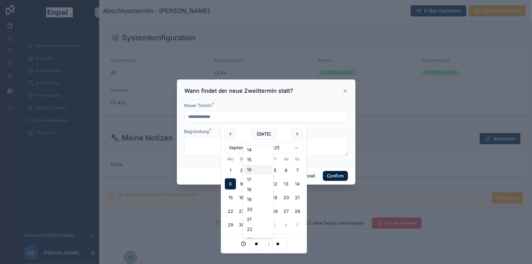
type input "**********"
type input "**"
click at [346, 127] on div "**********" at bounding box center [266, 133] width 178 height 67
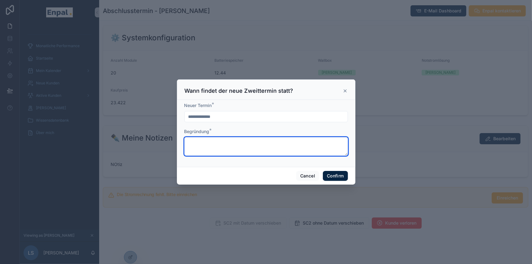
click at [224, 147] on textarea at bounding box center [265, 146] width 163 height 19
type textarea "**********"
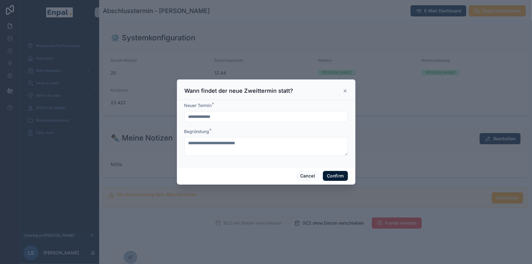
click at [338, 175] on button "Confirm" at bounding box center [335, 176] width 25 height 10
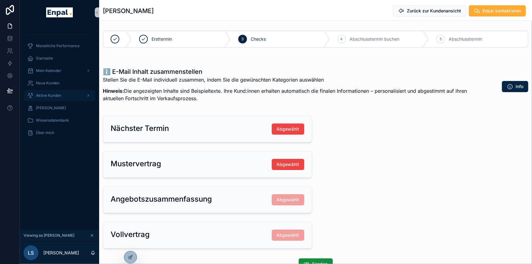
click at [61, 96] on span "Aktive Kunden" at bounding box center [48, 95] width 25 height 5
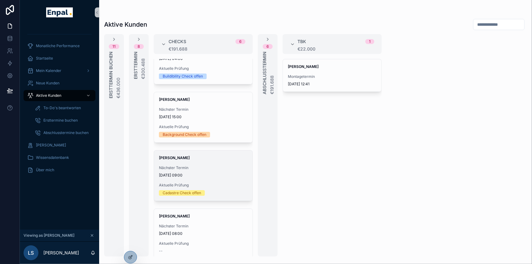
scroll to position [112, 0]
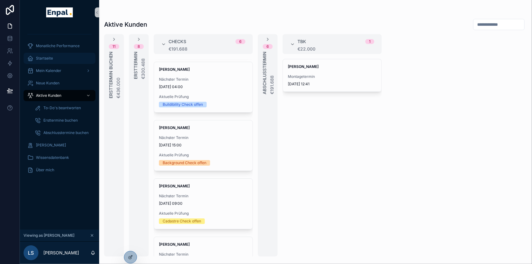
click at [47, 56] on span "Startseite" at bounding box center [44, 58] width 17 height 5
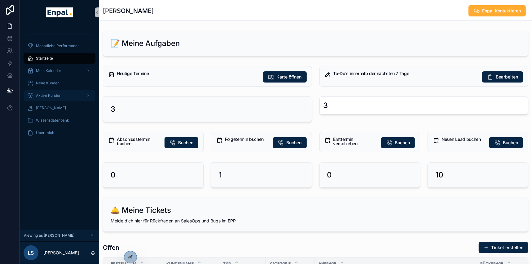
click at [55, 95] on span "Aktive Kunden" at bounding box center [48, 95] width 25 height 5
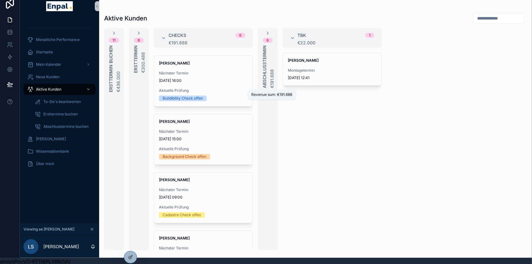
scroll to position [11, 0]
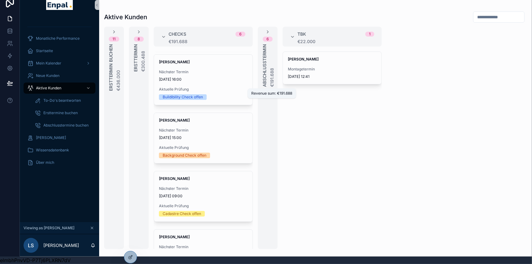
click at [269, 55] on div "€191.688" at bounding box center [272, 65] width 6 height 43
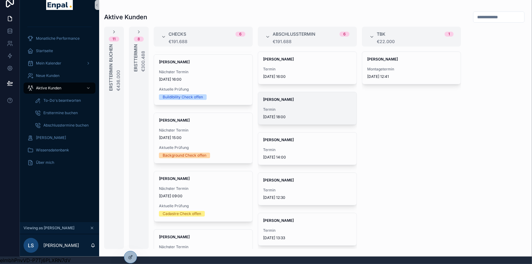
click at [286, 107] on span "Termin" at bounding box center [307, 109] width 89 height 5
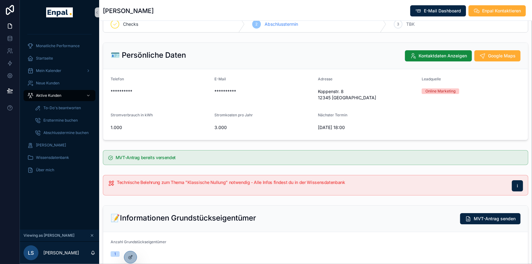
scroll to position [28, 0]
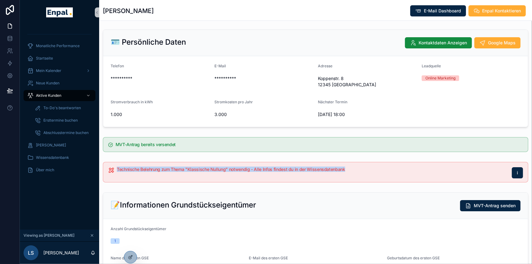
drag, startPoint x: 117, startPoint y: 169, endPoint x: 348, endPoint y: 175, distance: 230.5
click at [348, 175] on div "Technische Belehrung zum Thema "Klassische Nullung" notwendig - Alle Infos find…" at bounding box center [320, 172] width 406 height 11
click at [361, 168] on h5 "Technische Belehrung zum Thema "Klassische Nullung" notwendig - Alle Infos find…" at bounding box center [312, 169] width 390 height 4
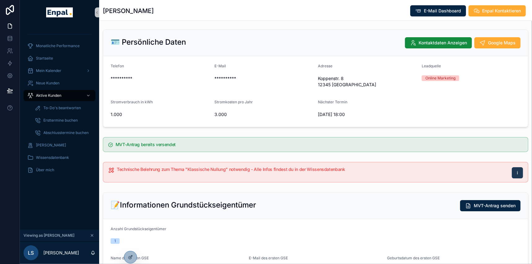
click at [518, 170] on button "i" at bounding box center [517, 172] width 11 height 11
click at [64, 157] on span "Wissensdatenbank" at bounding box center [52, 157] width 33 height 5
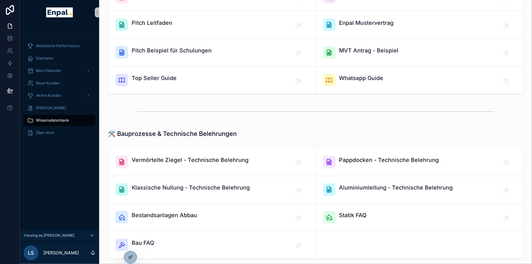
scroll to position [84, 0]
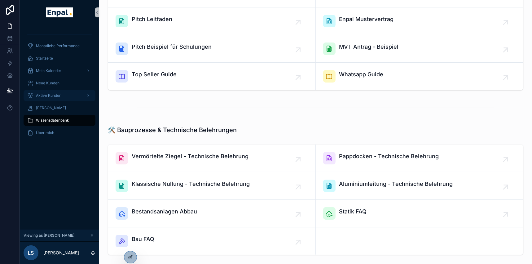
click at [57, 94] on span "Aktive Kunden" at bounding box center [48, 95] width 25 height 5
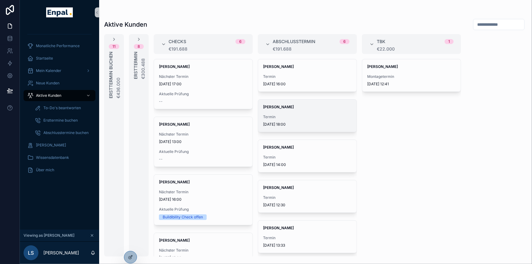
click at [290, 115] on span "Termin" at bounding box center [307, 116] width 89 height 5
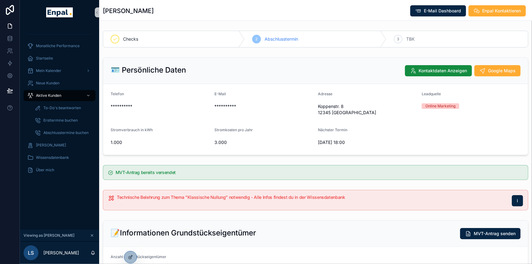
click at [316, 5] on div "[PERSON_NAME] E-Mail Dashboard Enpal Kontaktieren" at bounding box center [315, 11] width 425 height 12
